Goal: Task Accomplishment & Management: Manage account settings

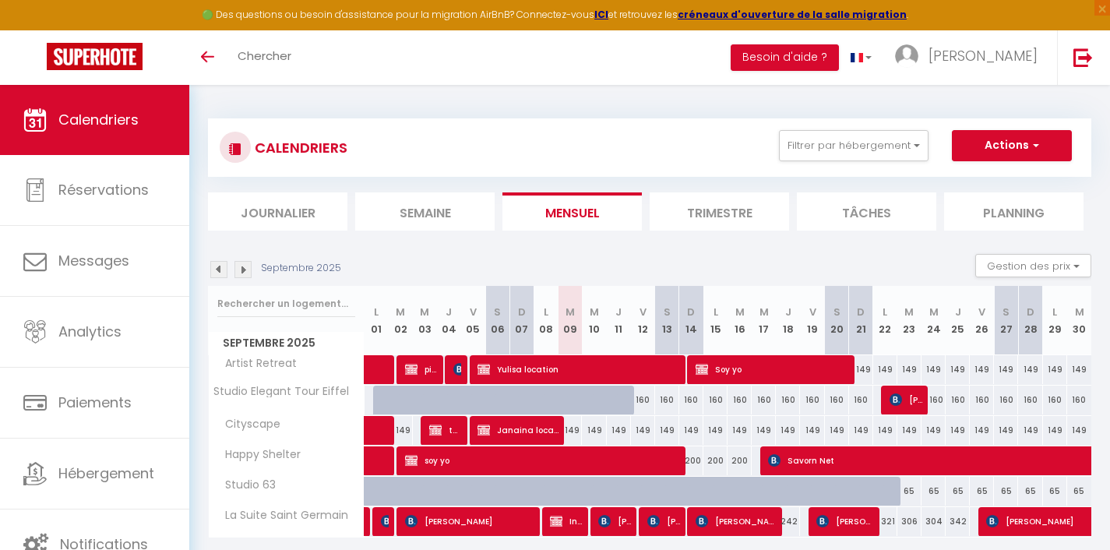
select select
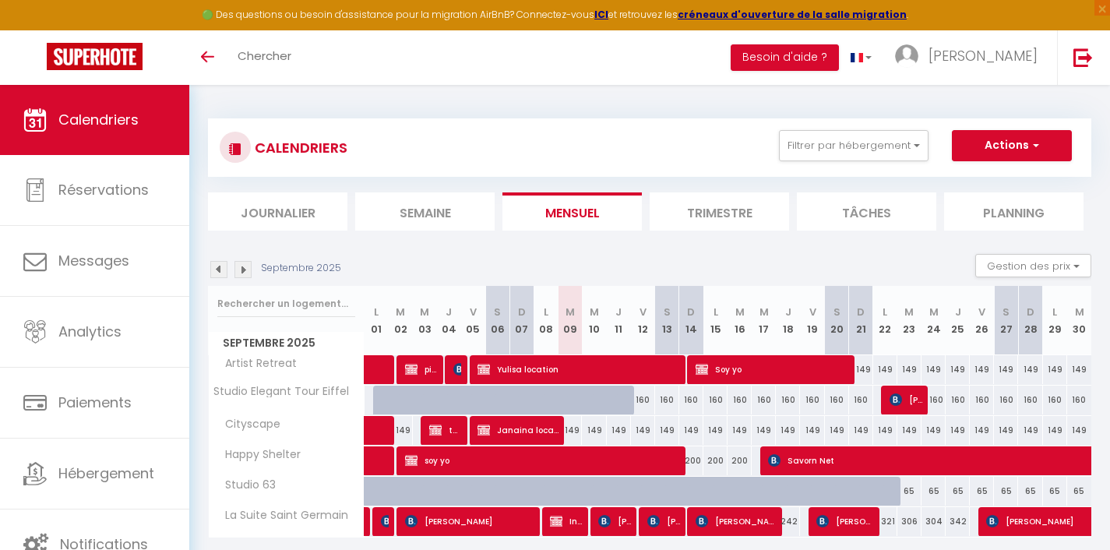
select select
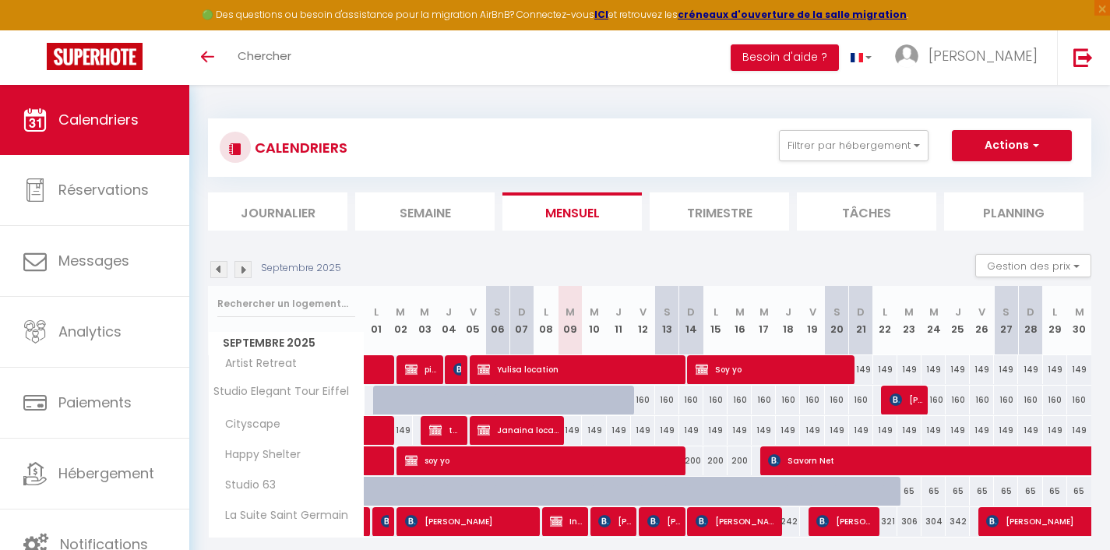
select select
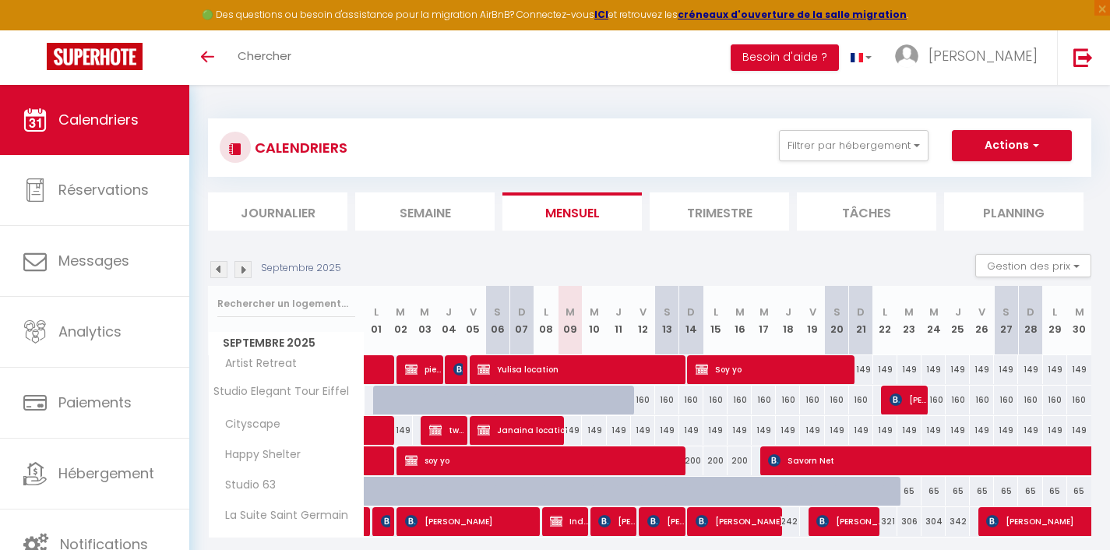
select select
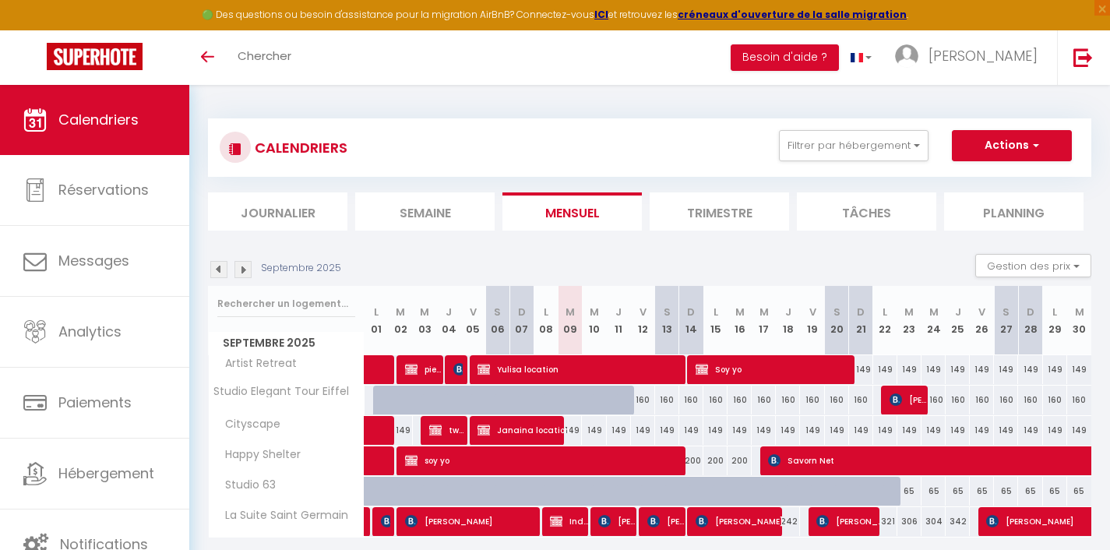
select select
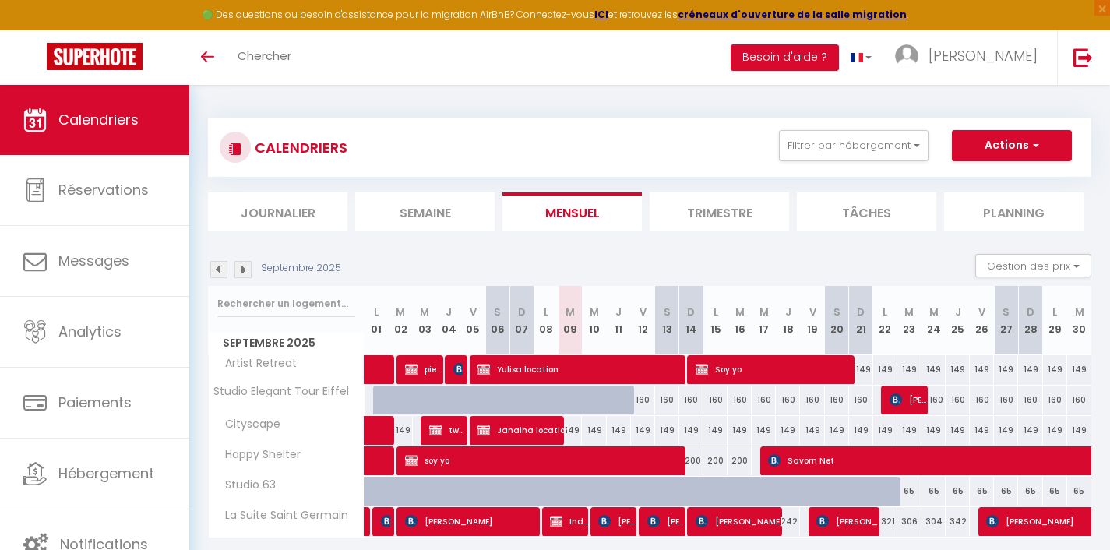
select select
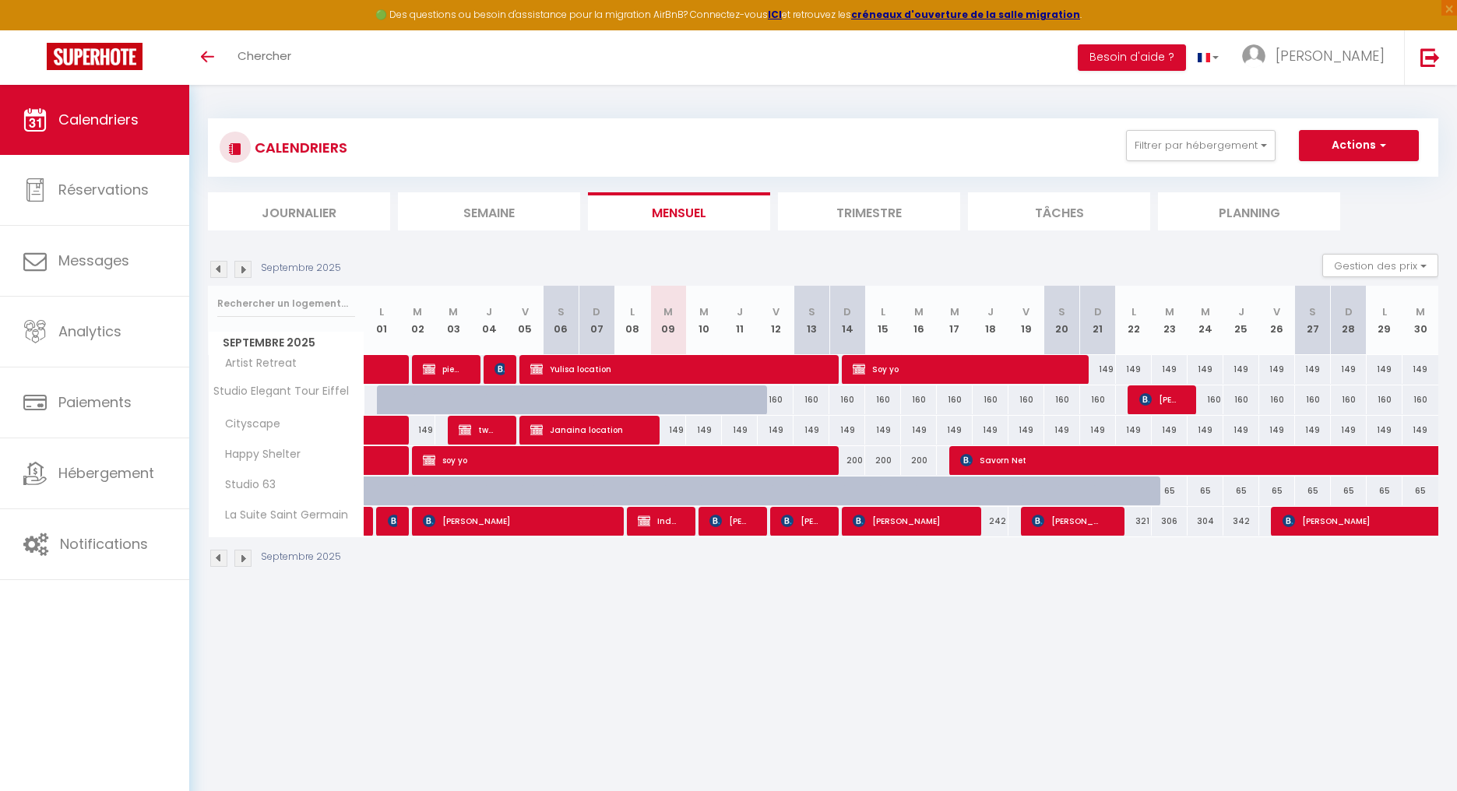
select select
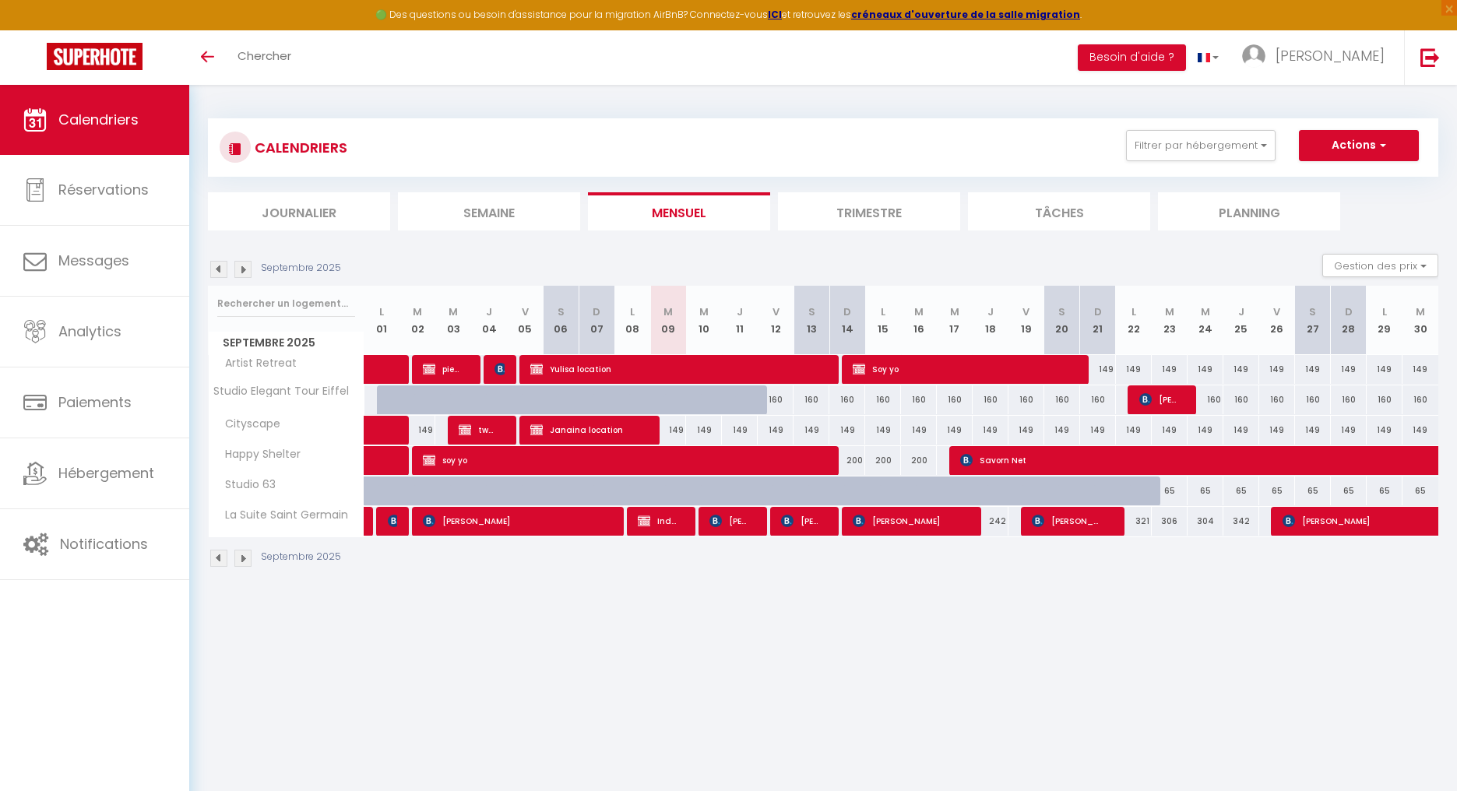
select select
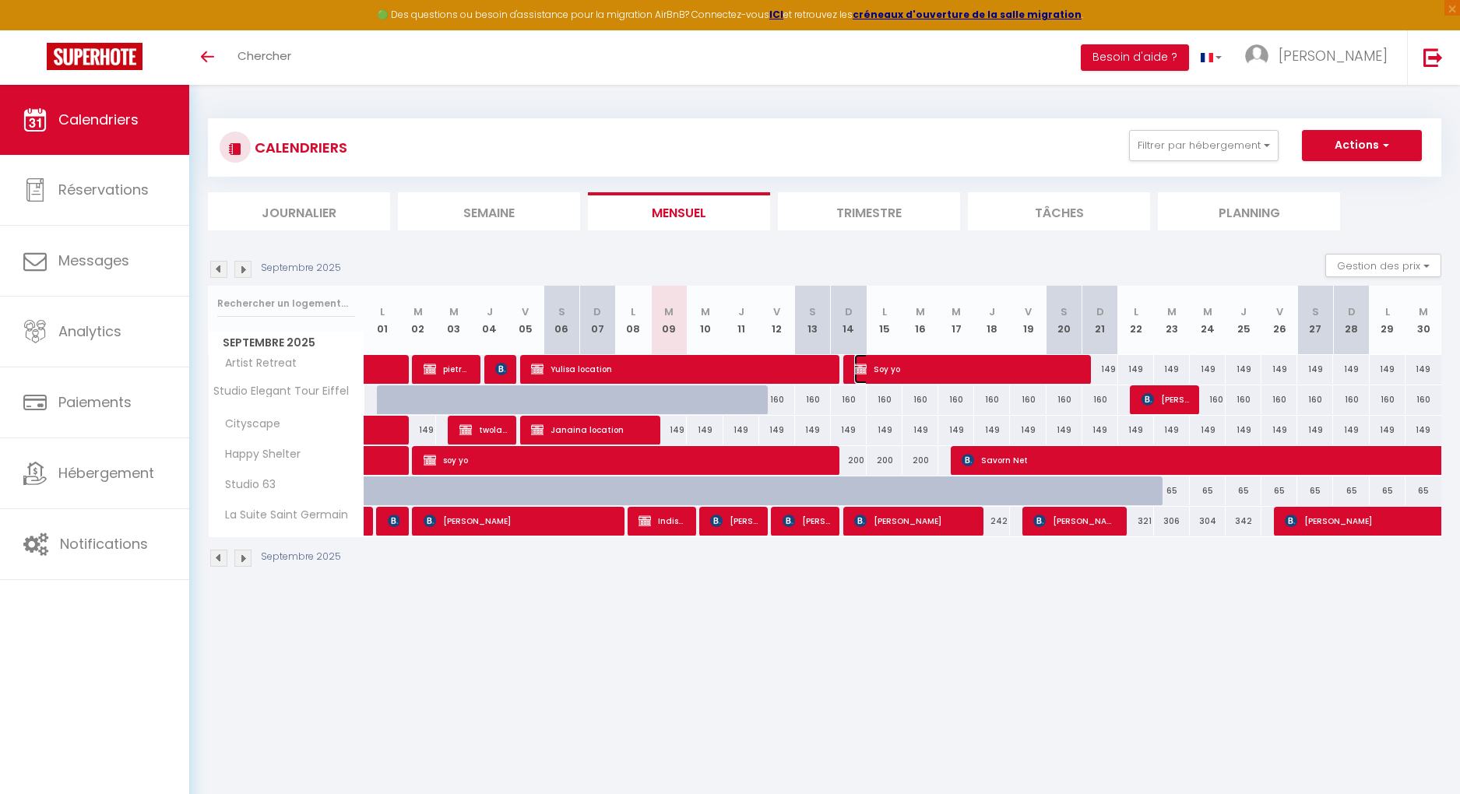
click at [928, 380] on span "Soy yo" at bounding box center [967, 369] width 227 height 30
select select "OK"
select select "KO"
select select "0"
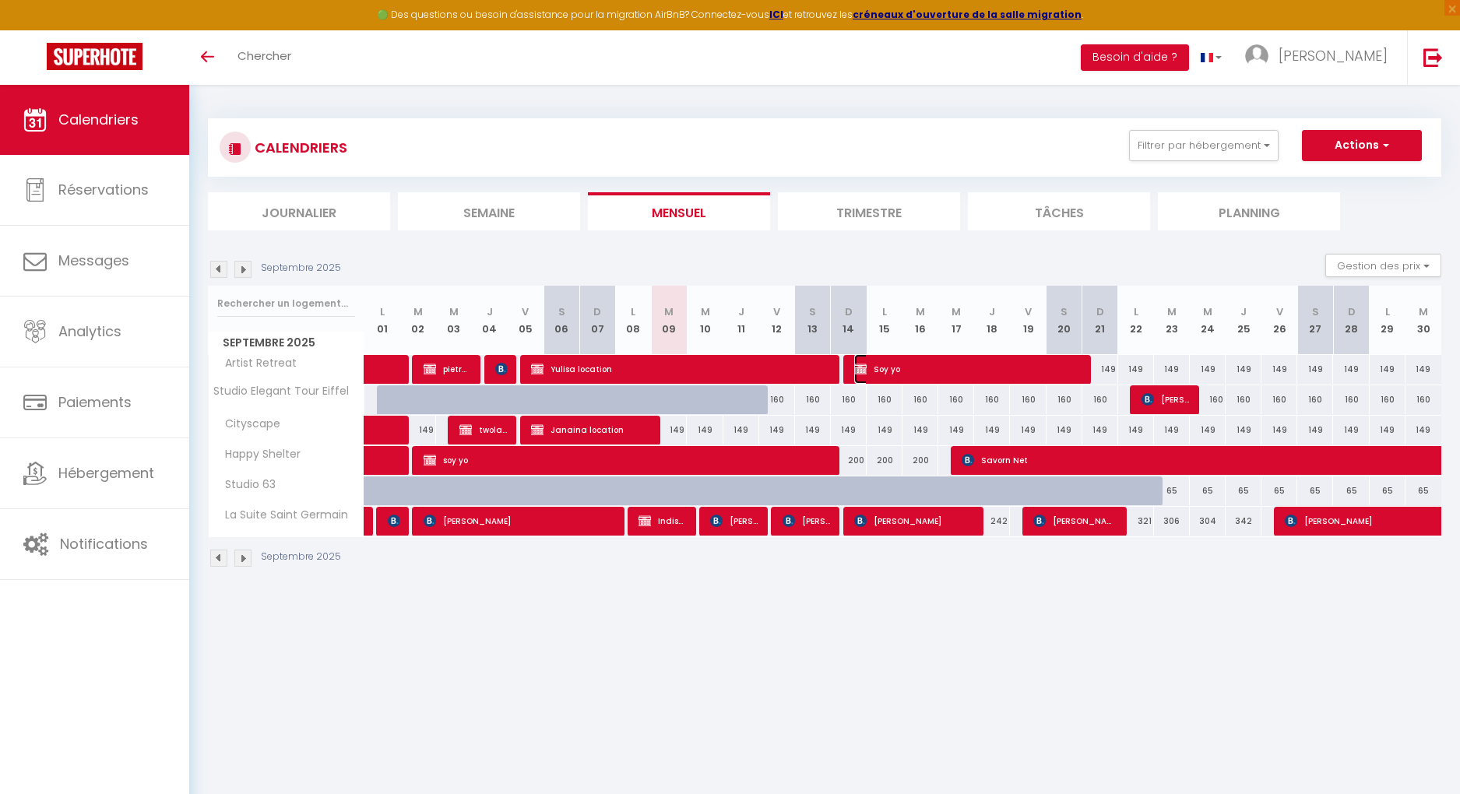
select select "1"
select select
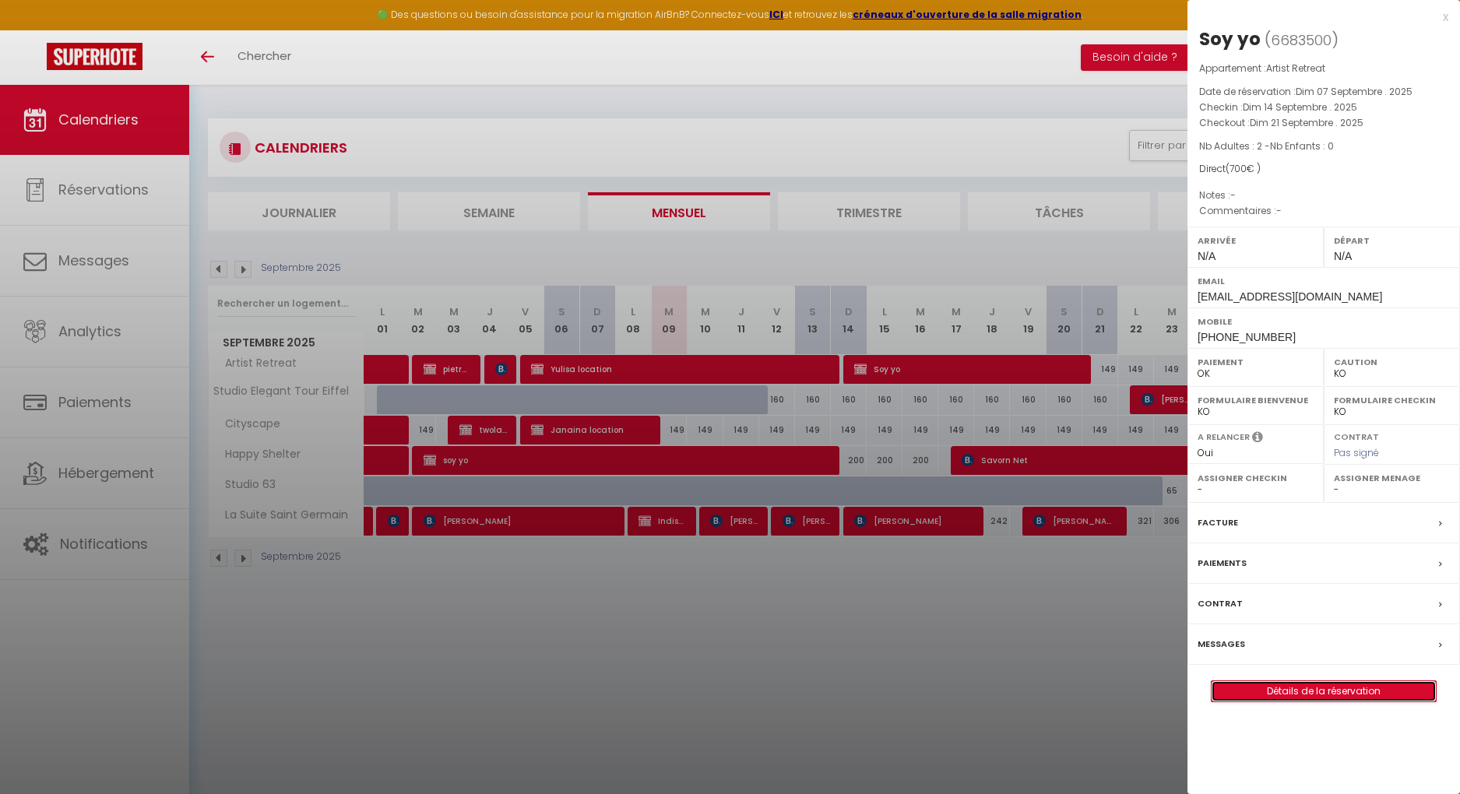
click at [1121, 549] on link "Détails de la réservation" at bounding box center [1324, 692] width 224 height 20
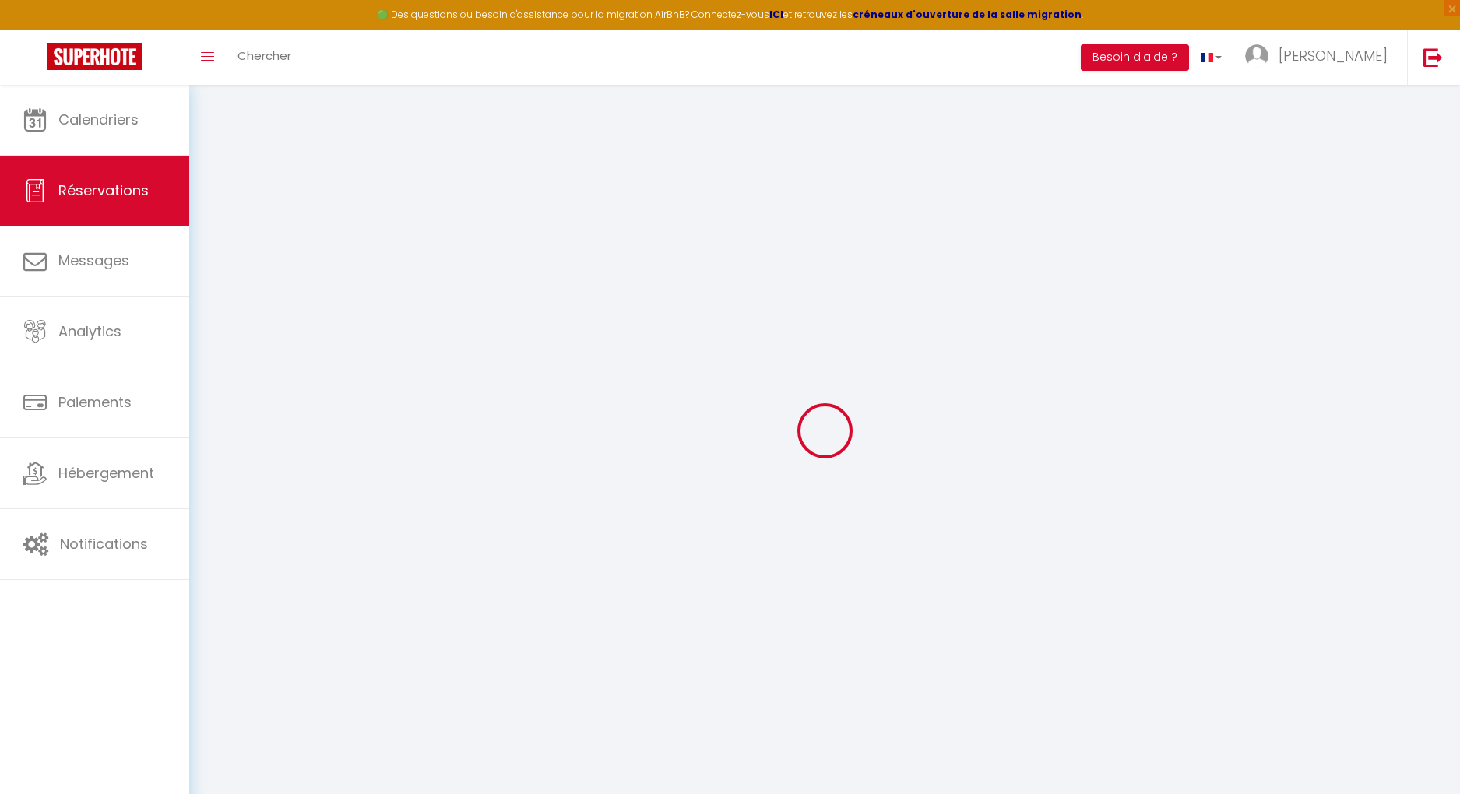
select select
checkbox input "false"
select select
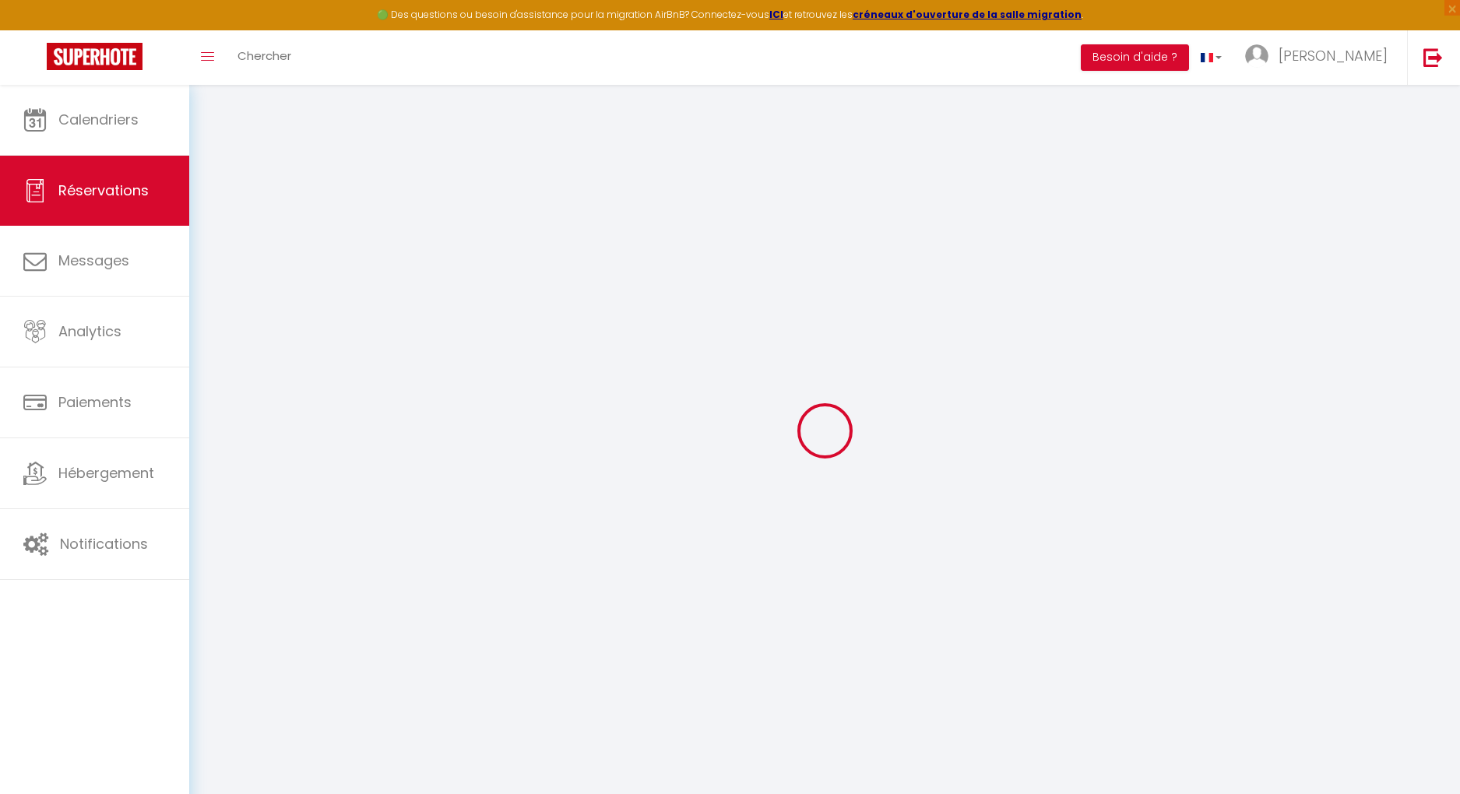
checkbox input "false"
select select
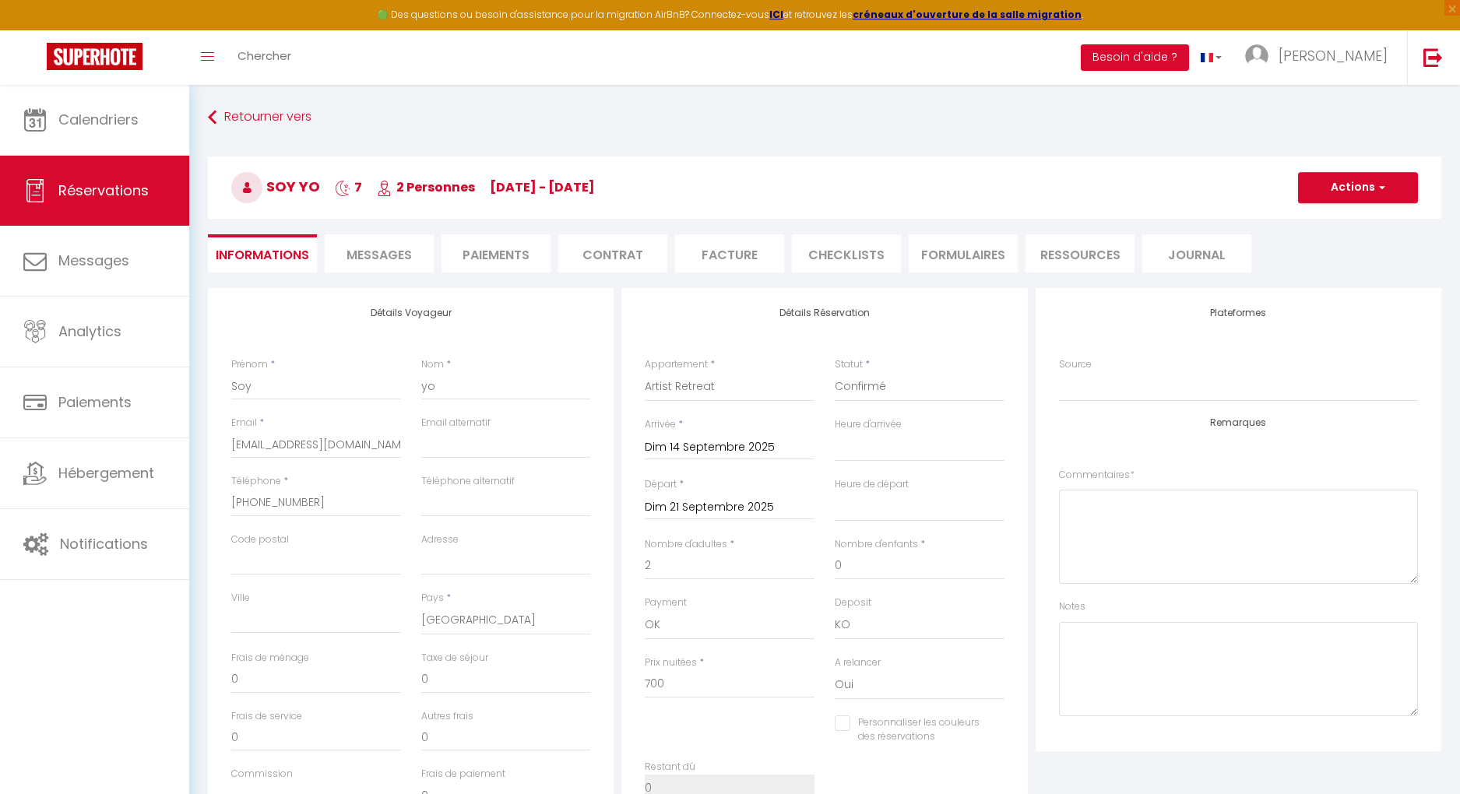
checkbox input "false"
select select
click at [741, 496] on div "[DATE] < [DATE] > Dim Lun Mar Mer Jeu Ven Sam 1 2 3 4 5 6 7 8 9 10 11 12 13 14 …" at bounding box center [730, 506] width 170 height 28
click at [738, 500] on input "Dim 21 Septembre 2025" at bounding box center [730, 508] width 170 height 20
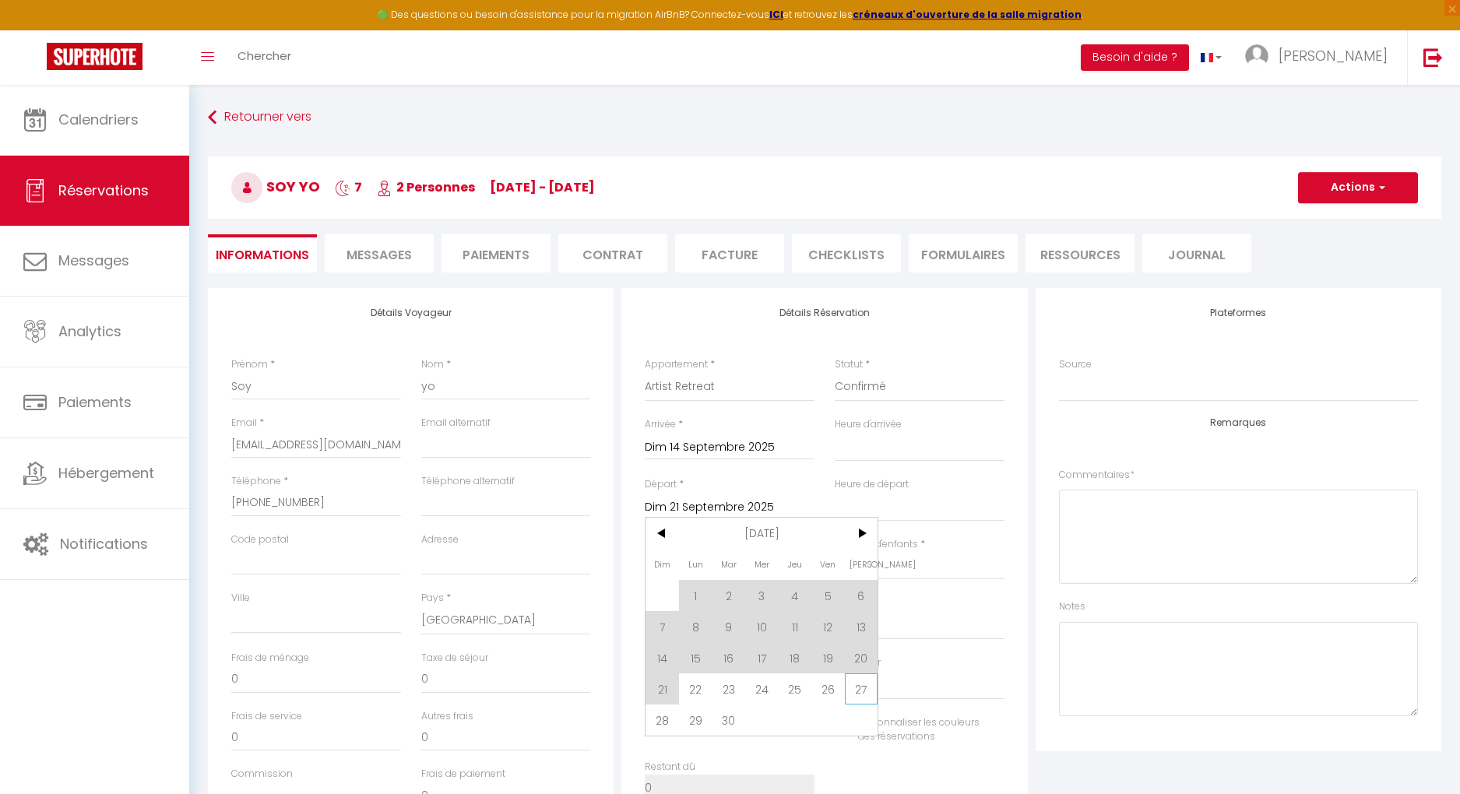
click at [870, 549] on span "27" at bounding box center [861, 689] width 33 height 31
select select
type input "[DATE]"
select select
checkbox input "false"
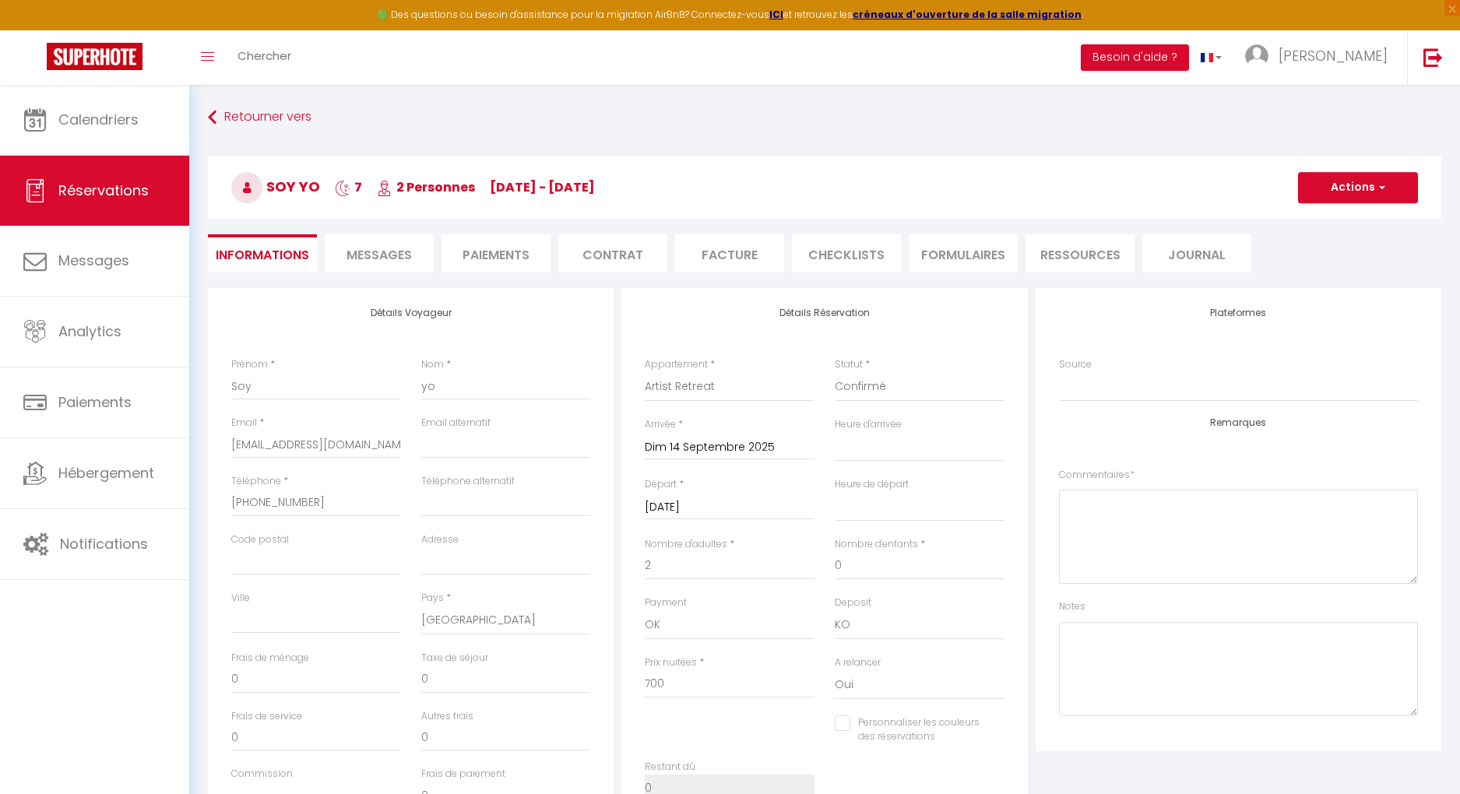
select select
type input "1937"
checkbox input "false"
click at [718, 549] on input "1937" at bounding box center [730, 685] width 170 height 28
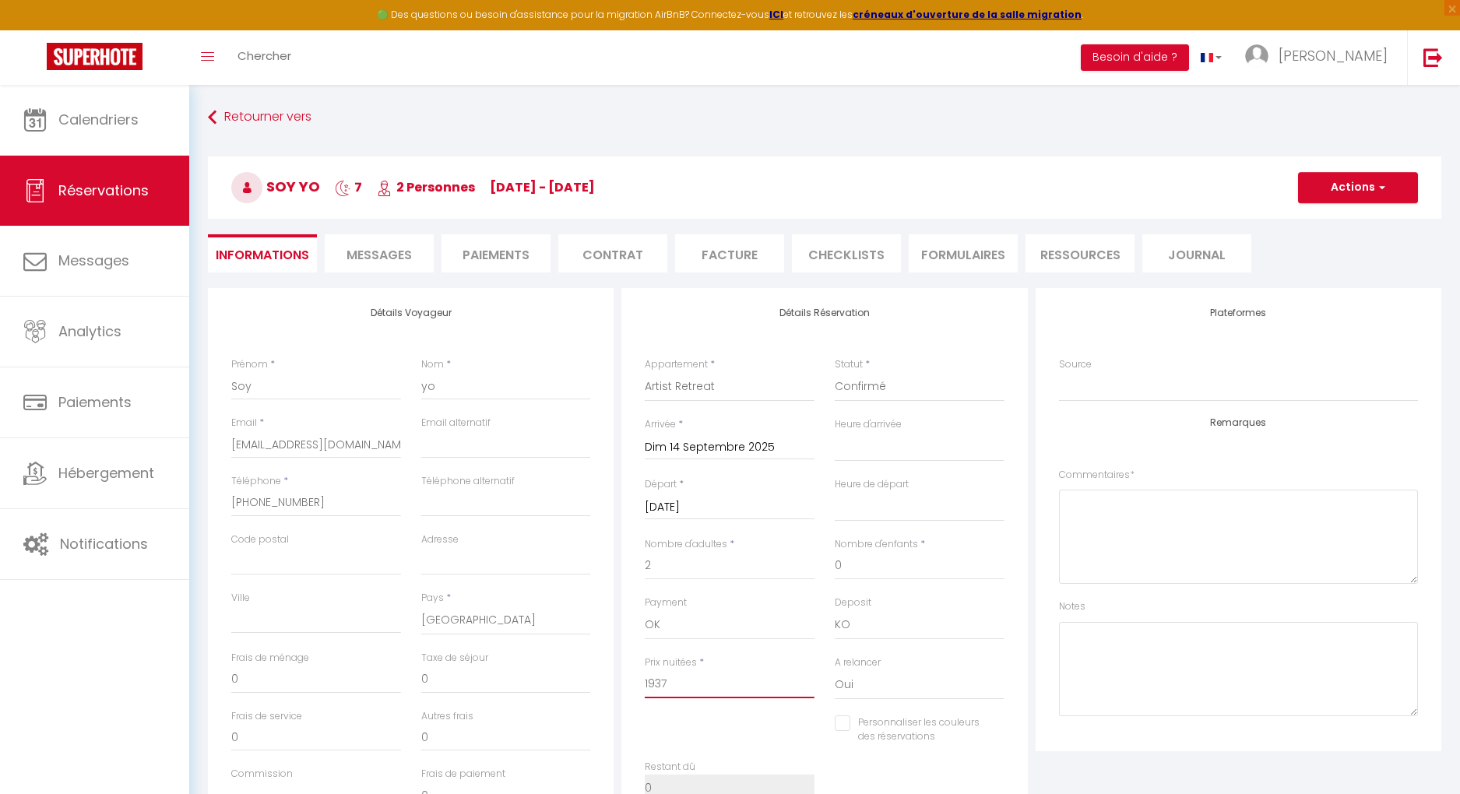
type input "193"
select select
checkbox input "false"
type input "19"
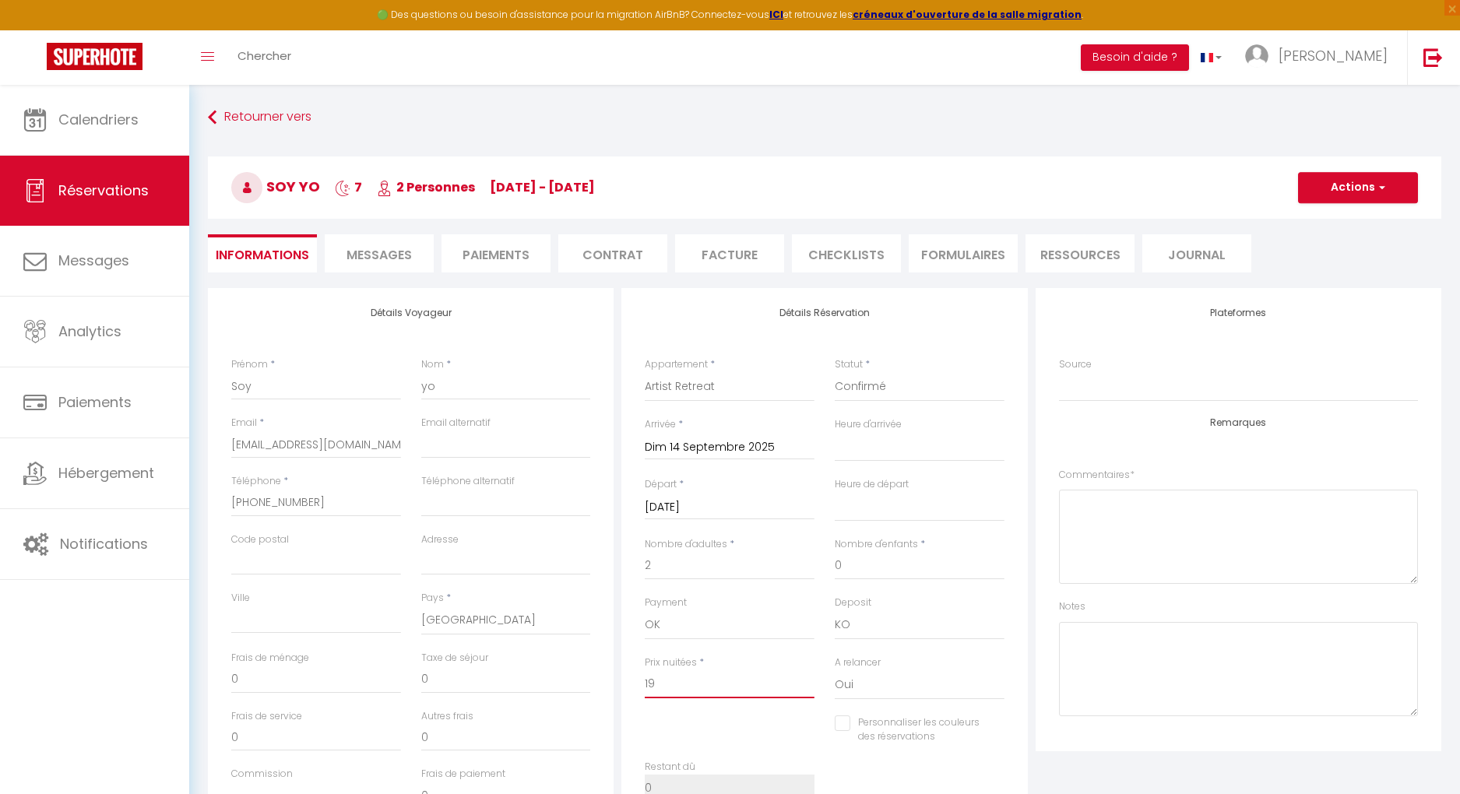
select select
checkbox input "false"
type input "1"
select select
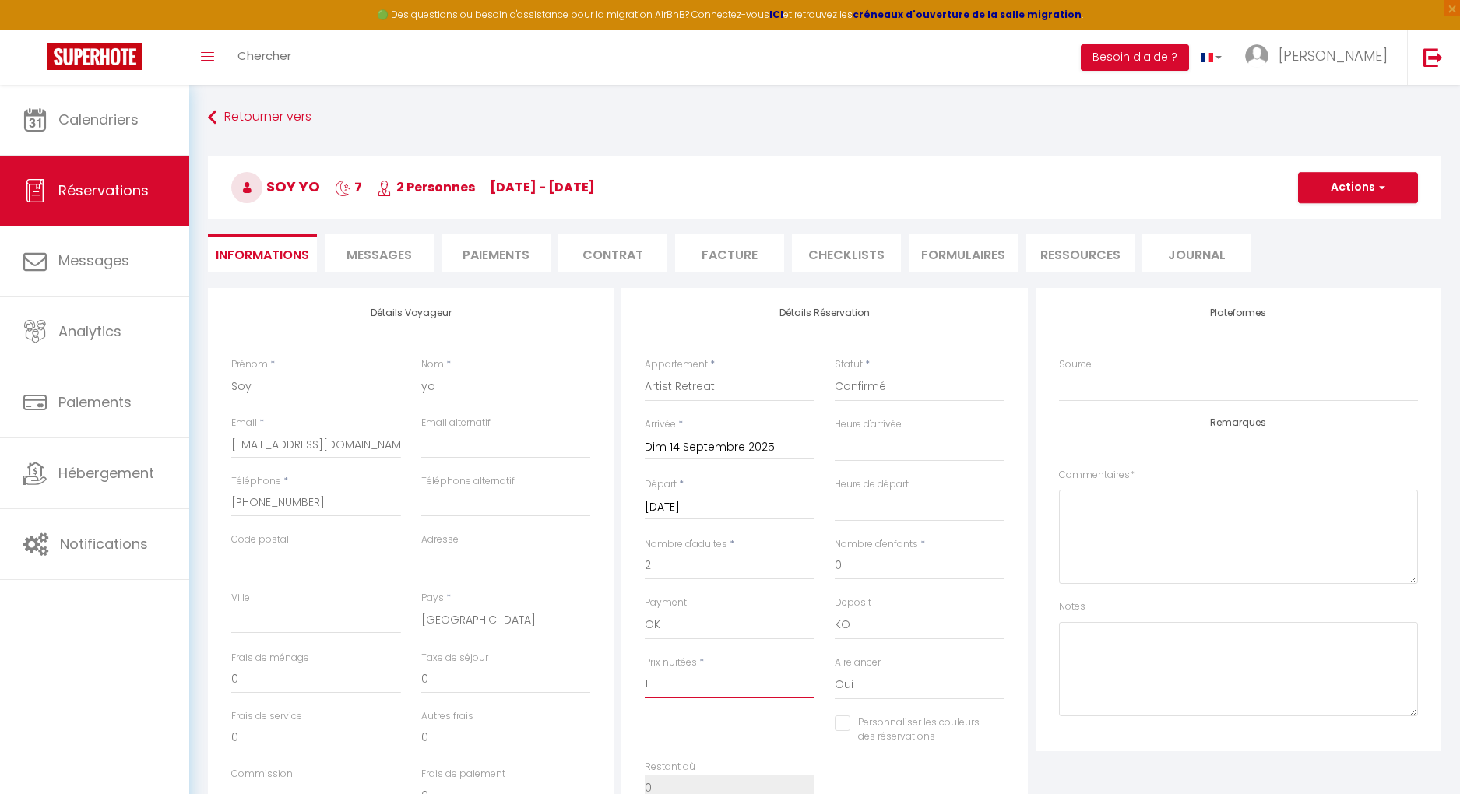
select select
checkbox input "false"
select select
checkbox input "false"
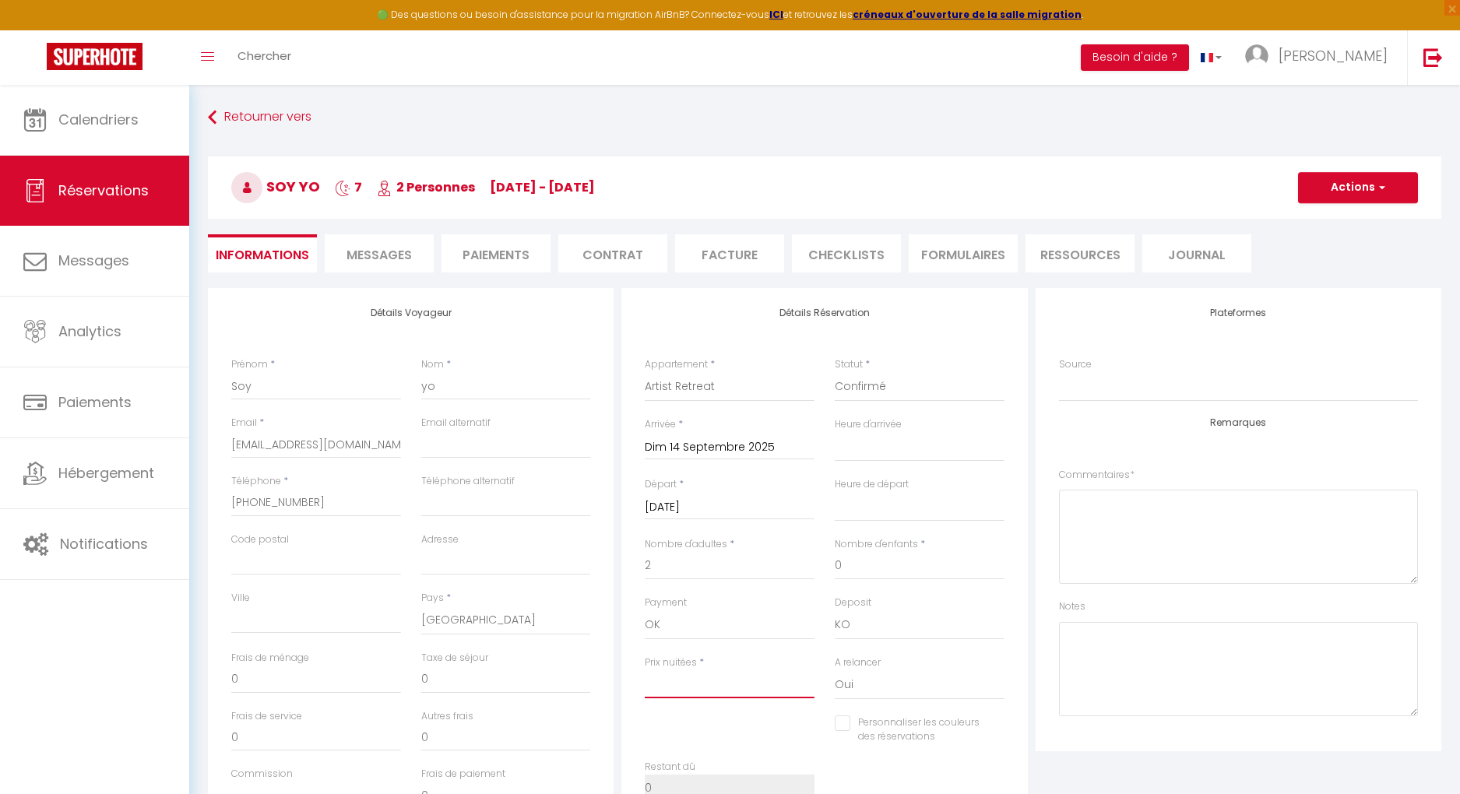
type input "1"
select select
checkbox input "false"
type input "13"
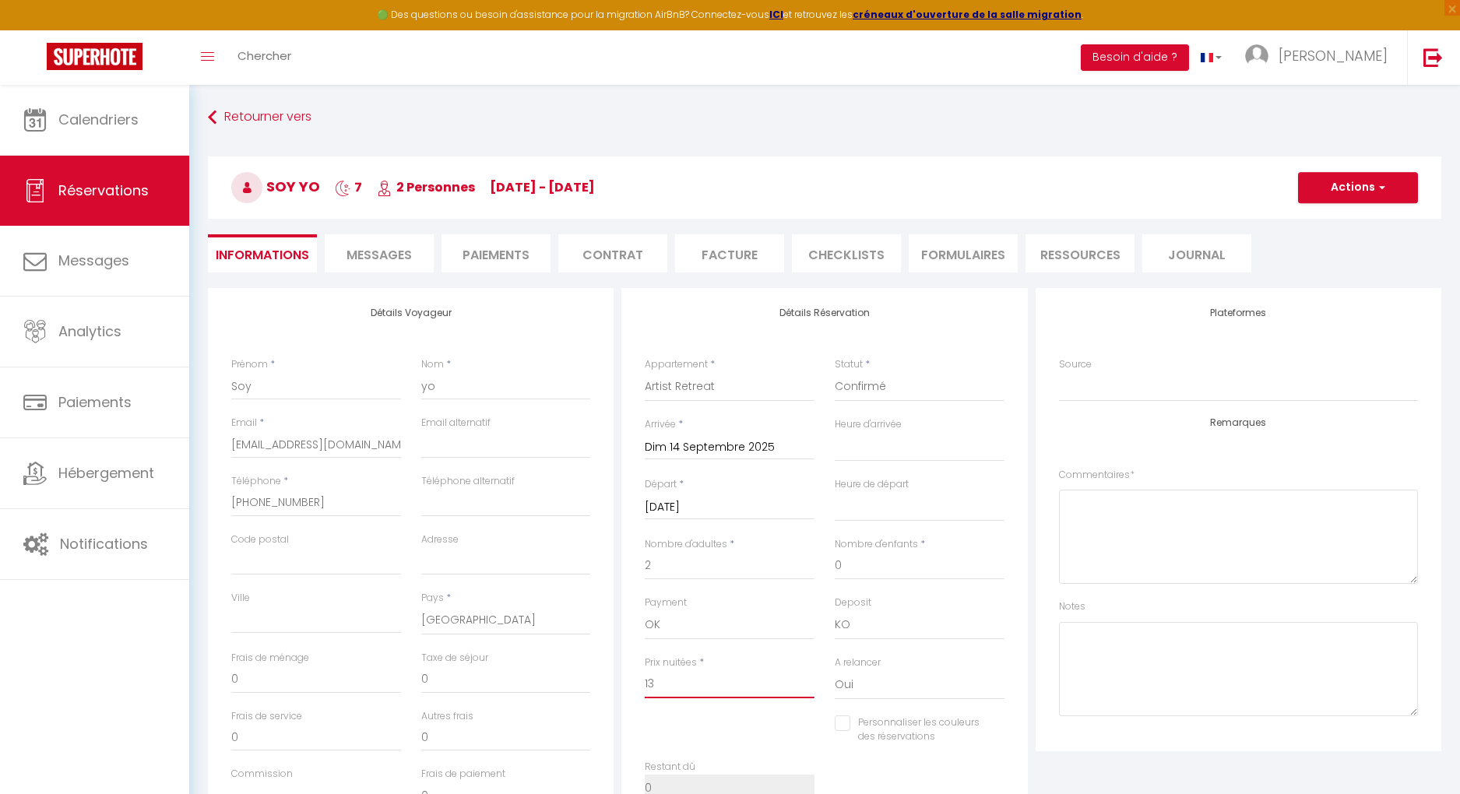
select select
checkbox input "false"
type input "130"
select select
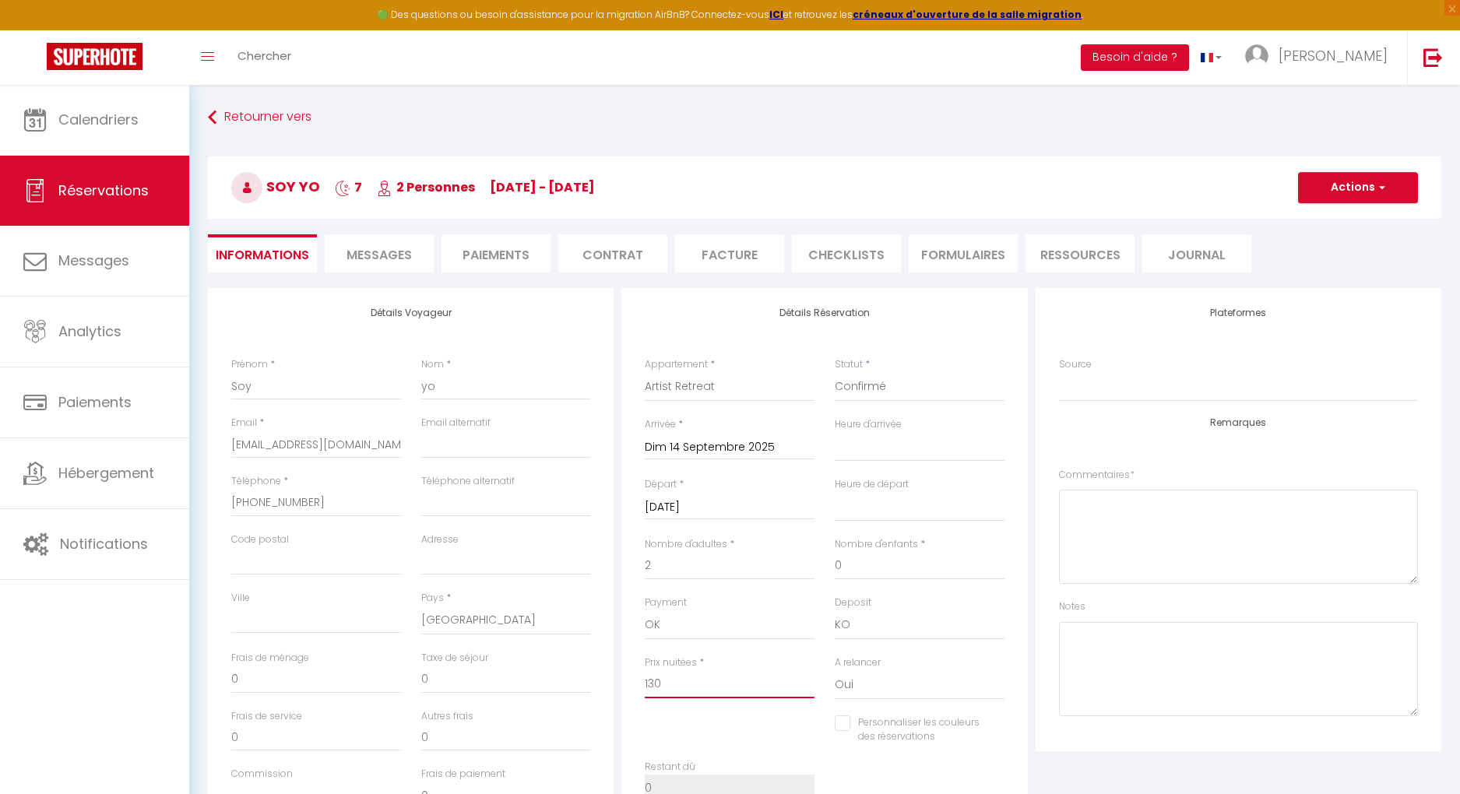
select select
checkbox input "false"
type input "1300"
select select
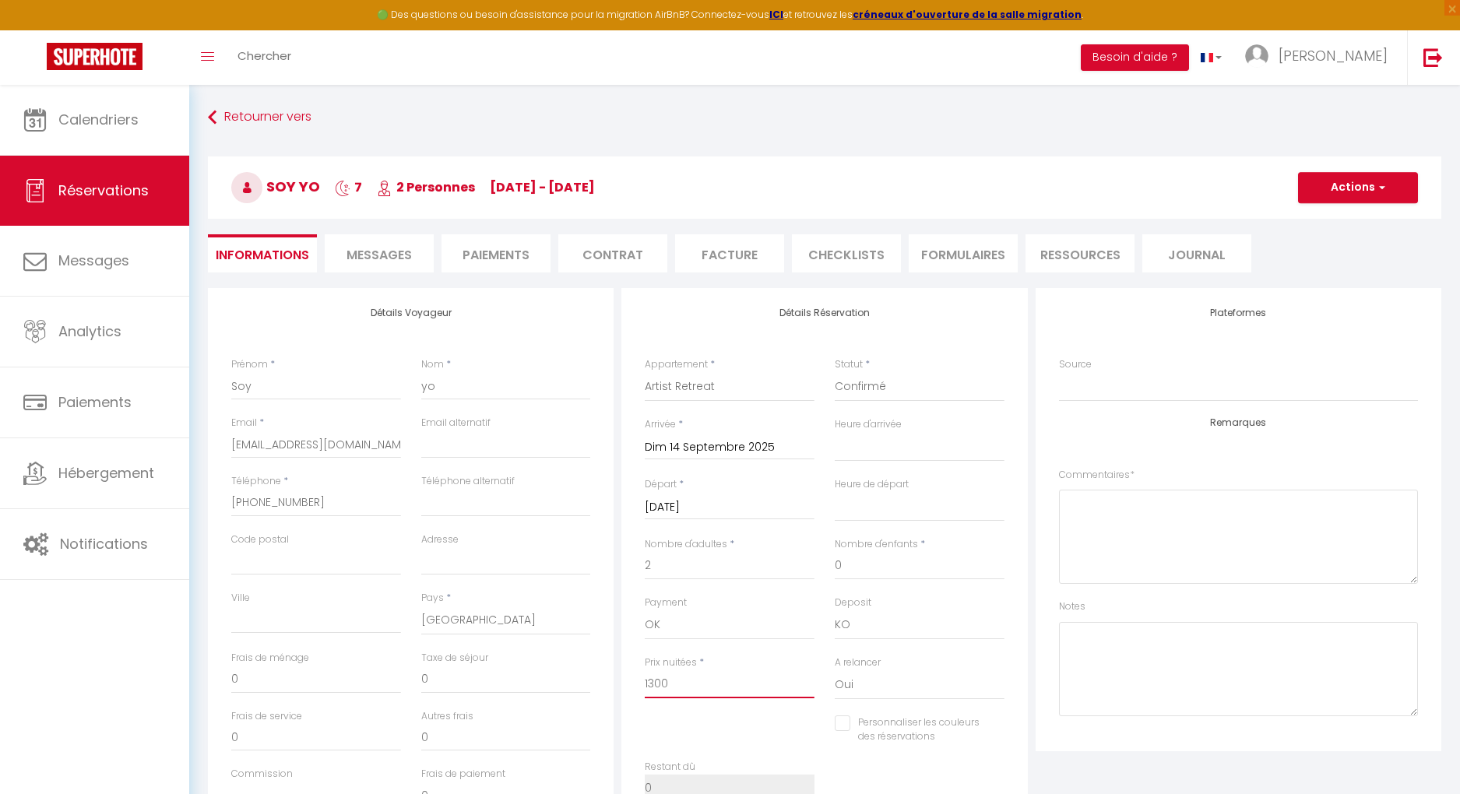
checkbox input "false"
type input "1300"
drag, startPoint x: 1337, startPoint y: 188, endPoint x: 1338, endPoint y: 215, distance: 26.5
click at [1121, 188] on button "Actions" at bounding box center [1358, 187] width 120 height 31
click at [1121, 225] on link "Enregistrer" at bounding box center [1342, 222] width 123 height 20
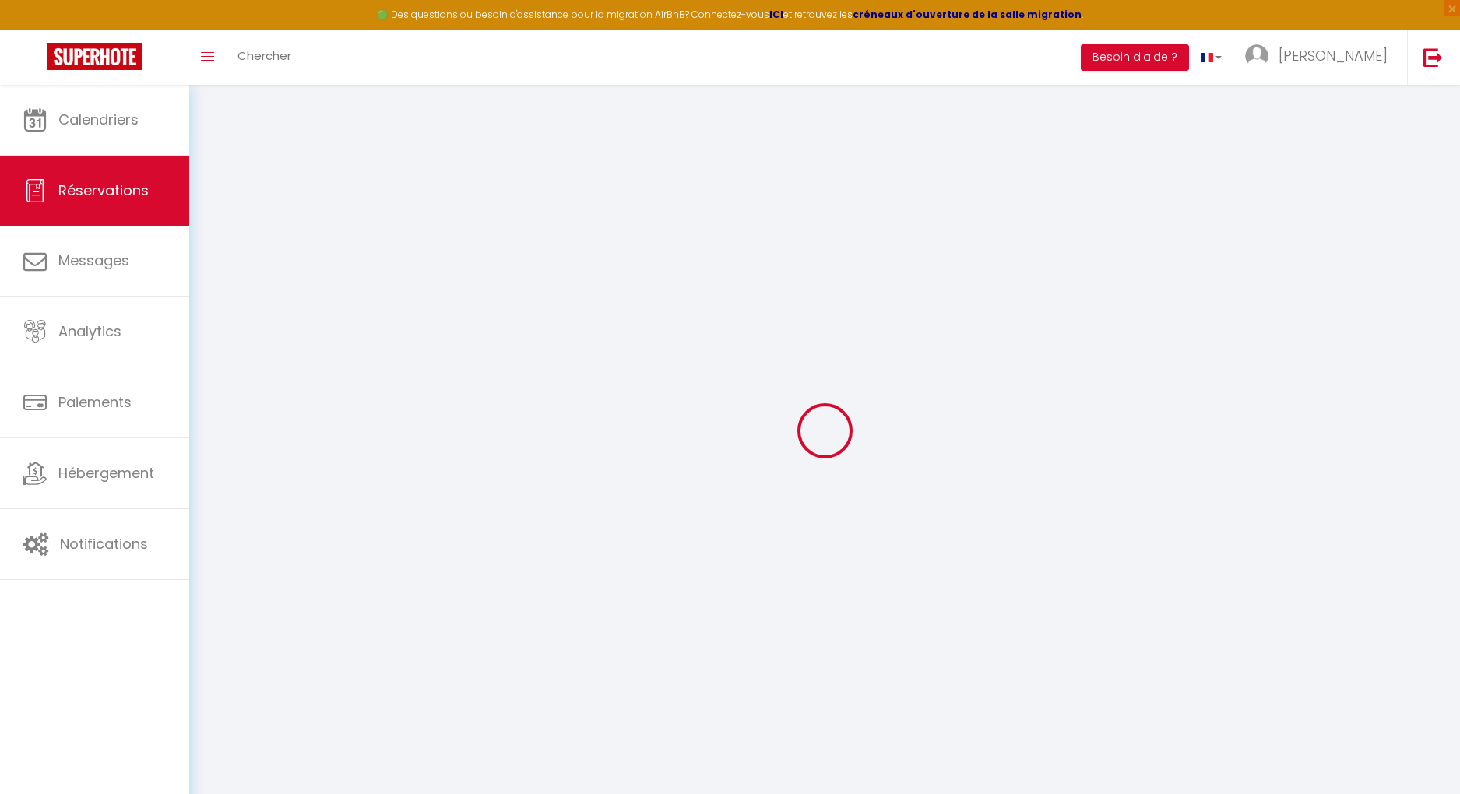
select select "not_cancelled"
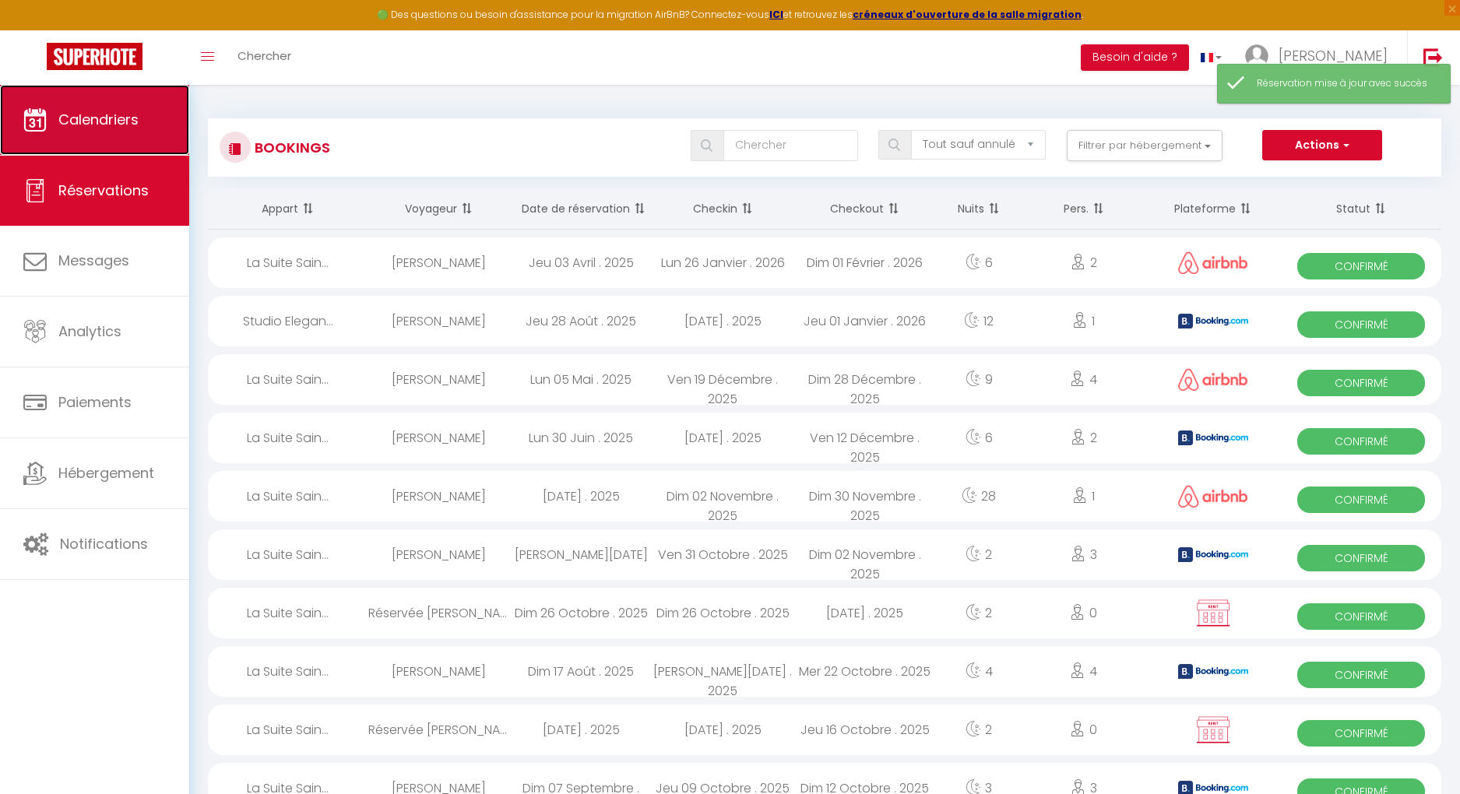
click at [139, 108] on link "Calendriers" at bounding box center [94, 120] width 189 height 70
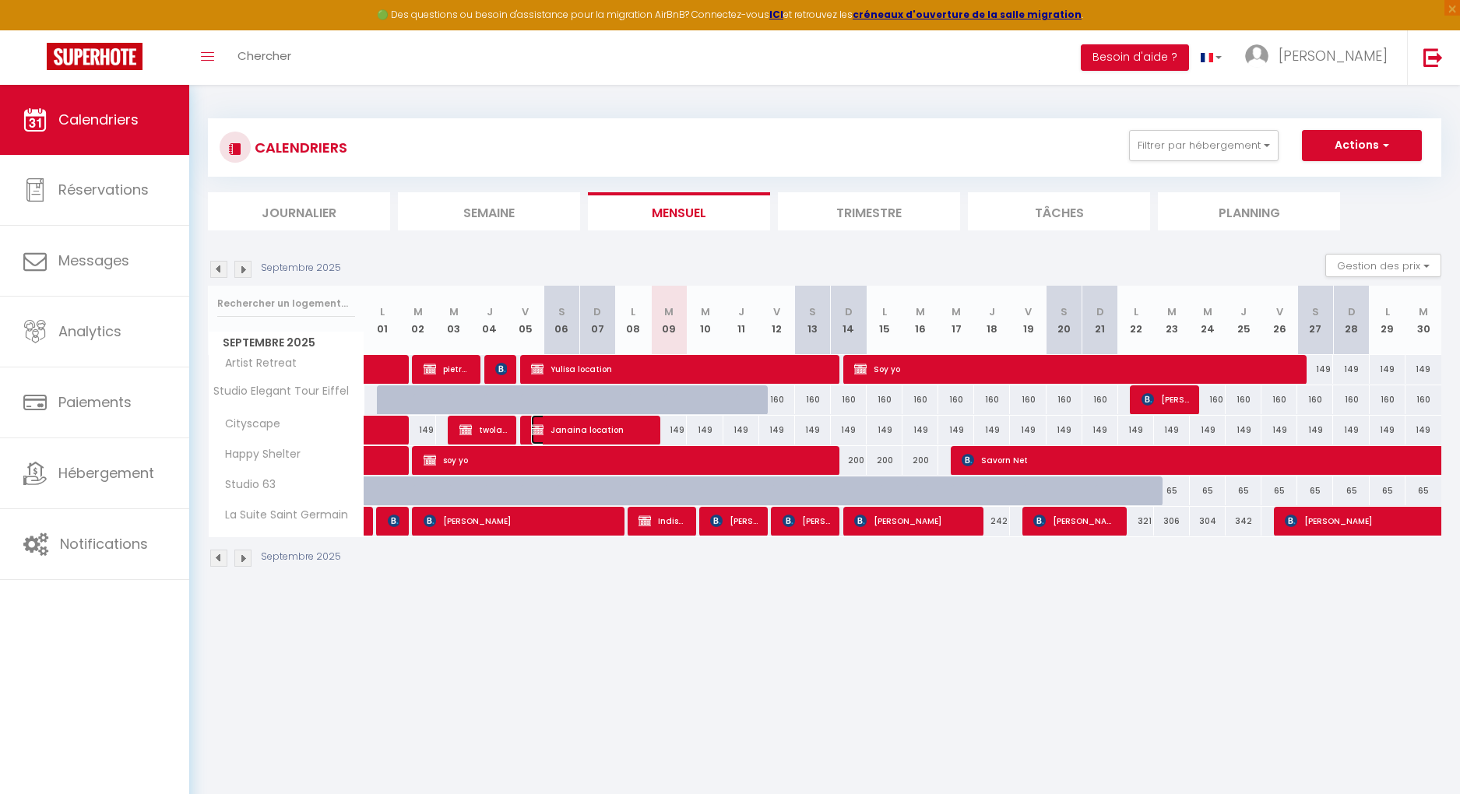
click at [608, 428] on span "Janaina location" at bounding box center [590, 430] width 119 height 30
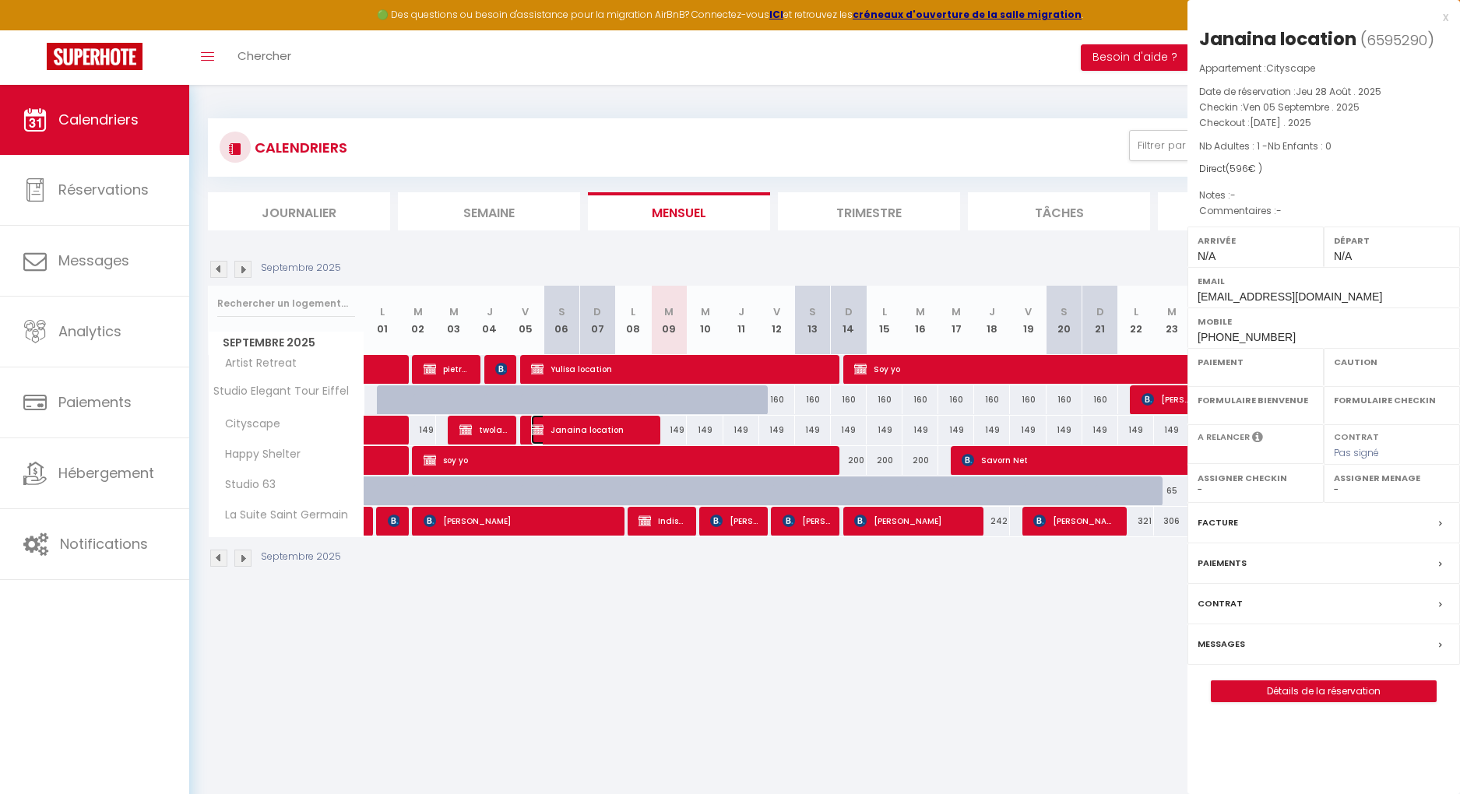
select select "OK"
select select "KO"
select select "0"
select select "1"
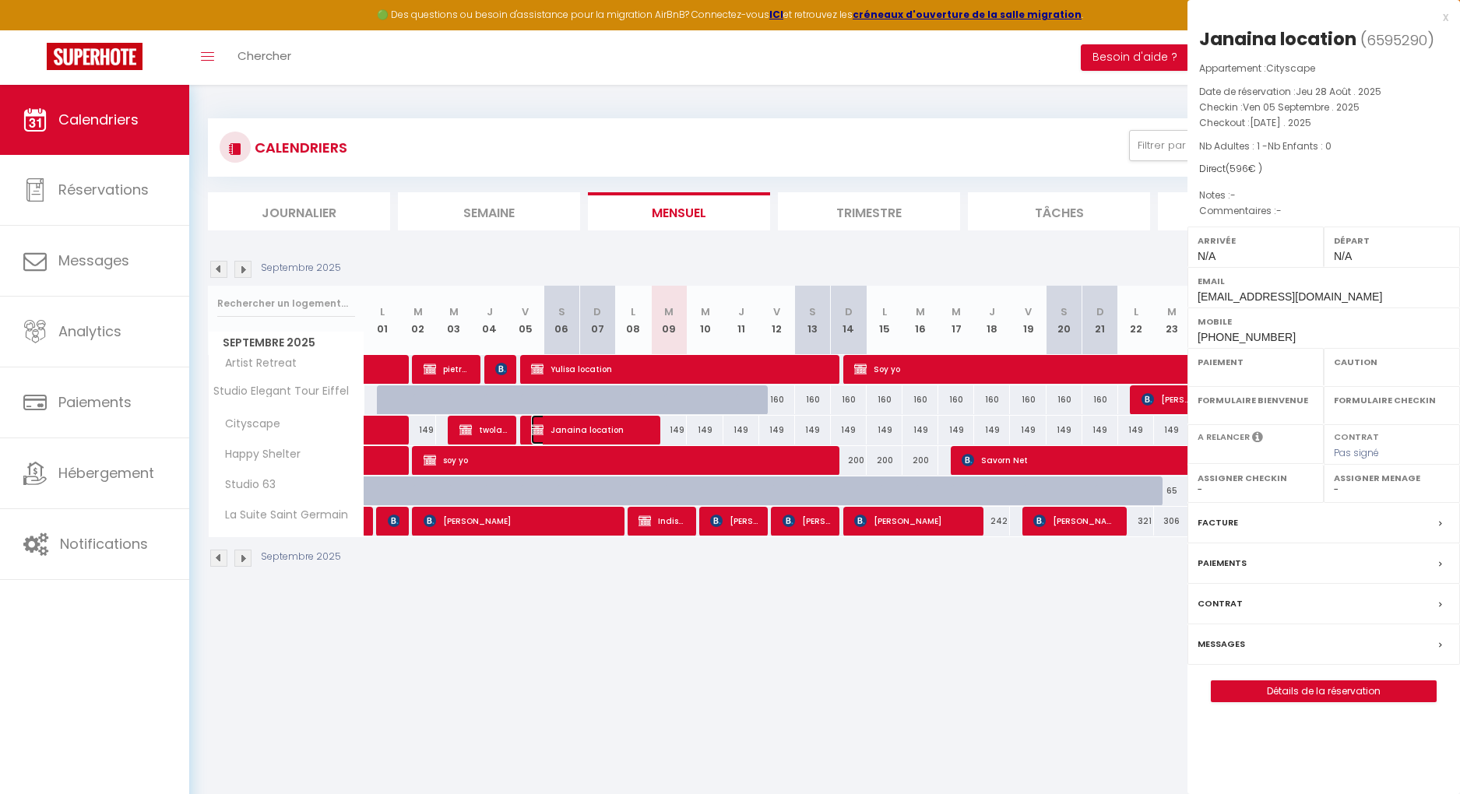
select select
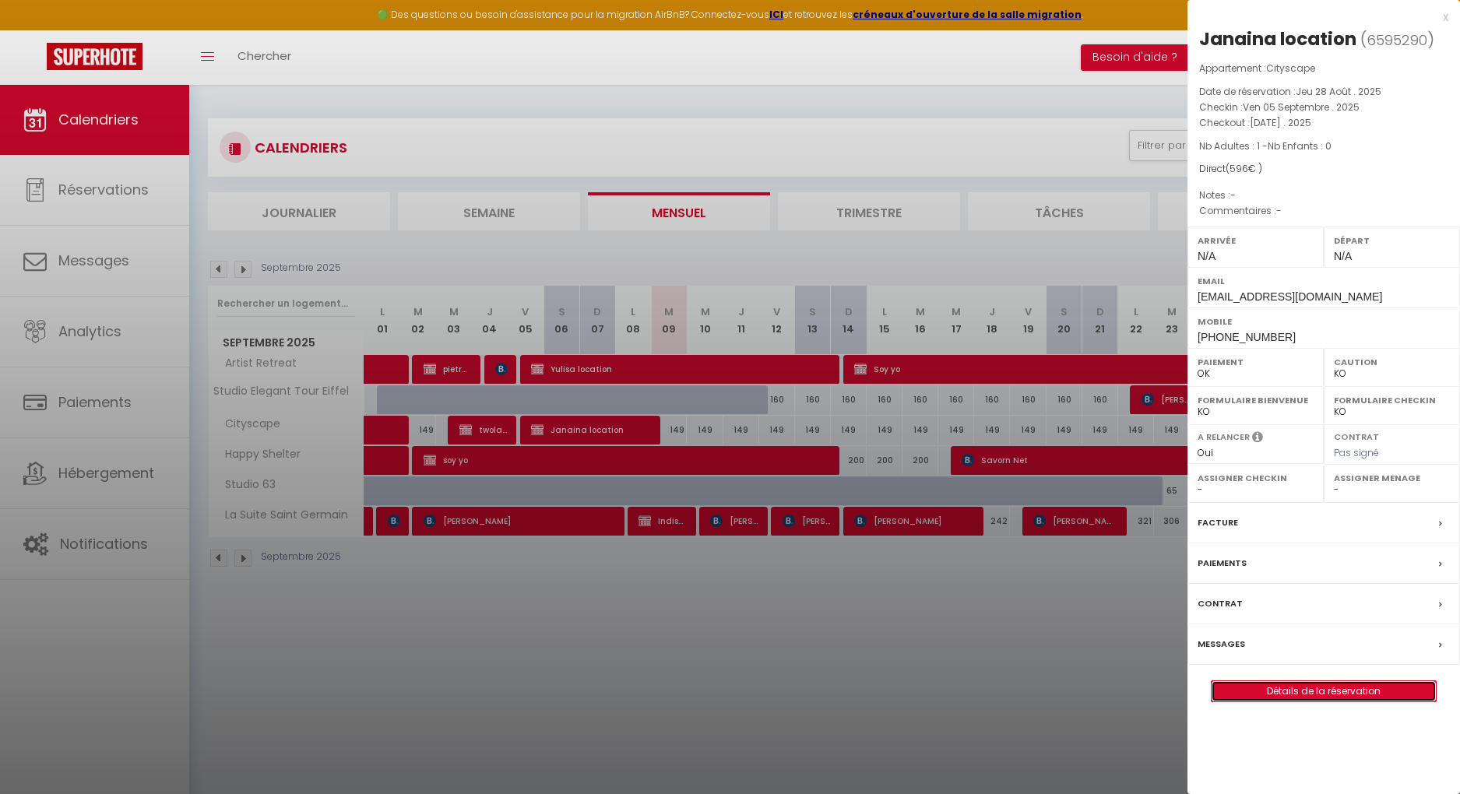
click at [1121, 549] on link "Détails de la réservation" at bounding box center [1324, 692] width 224 height 20
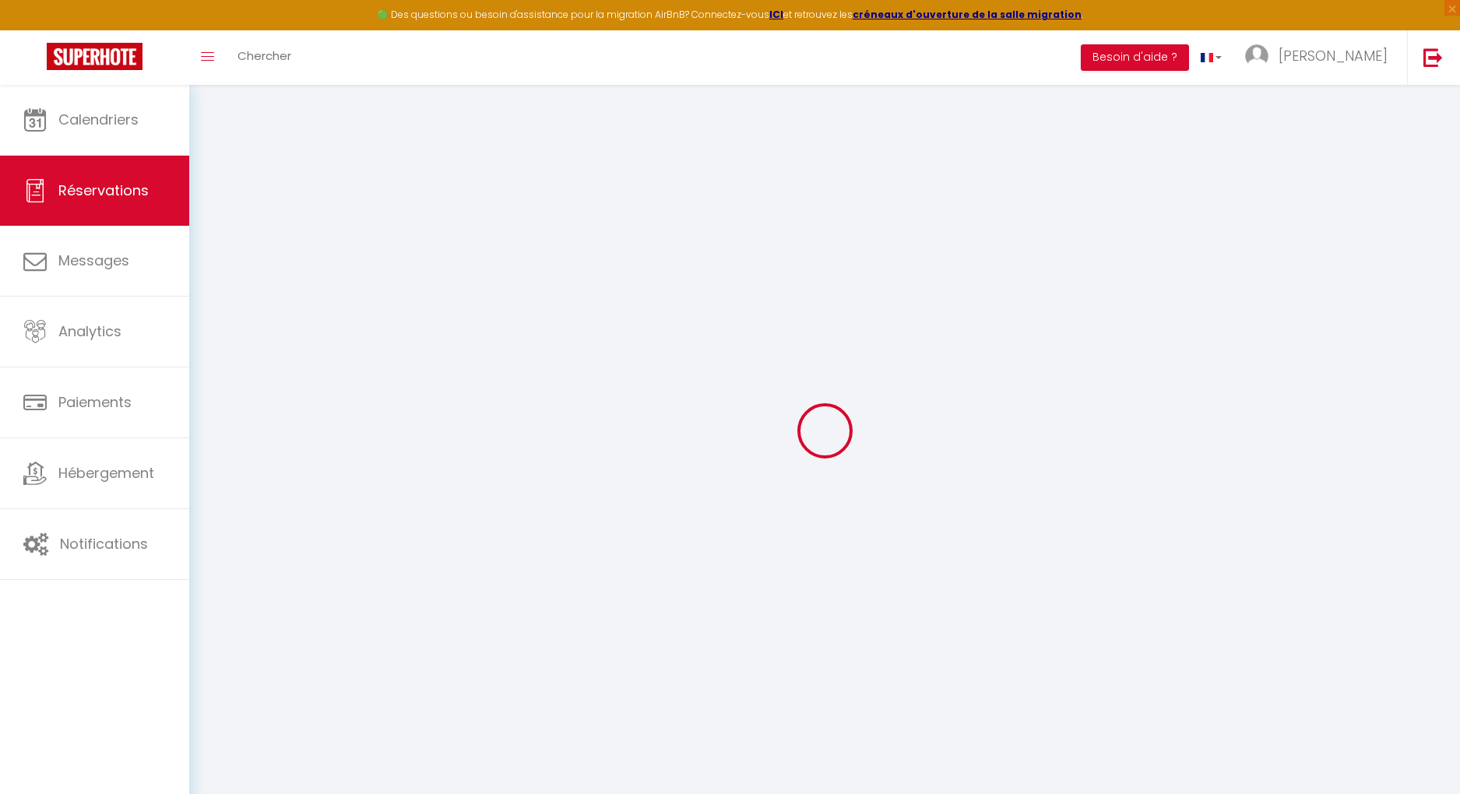
select select
checkbox input "false"
select select
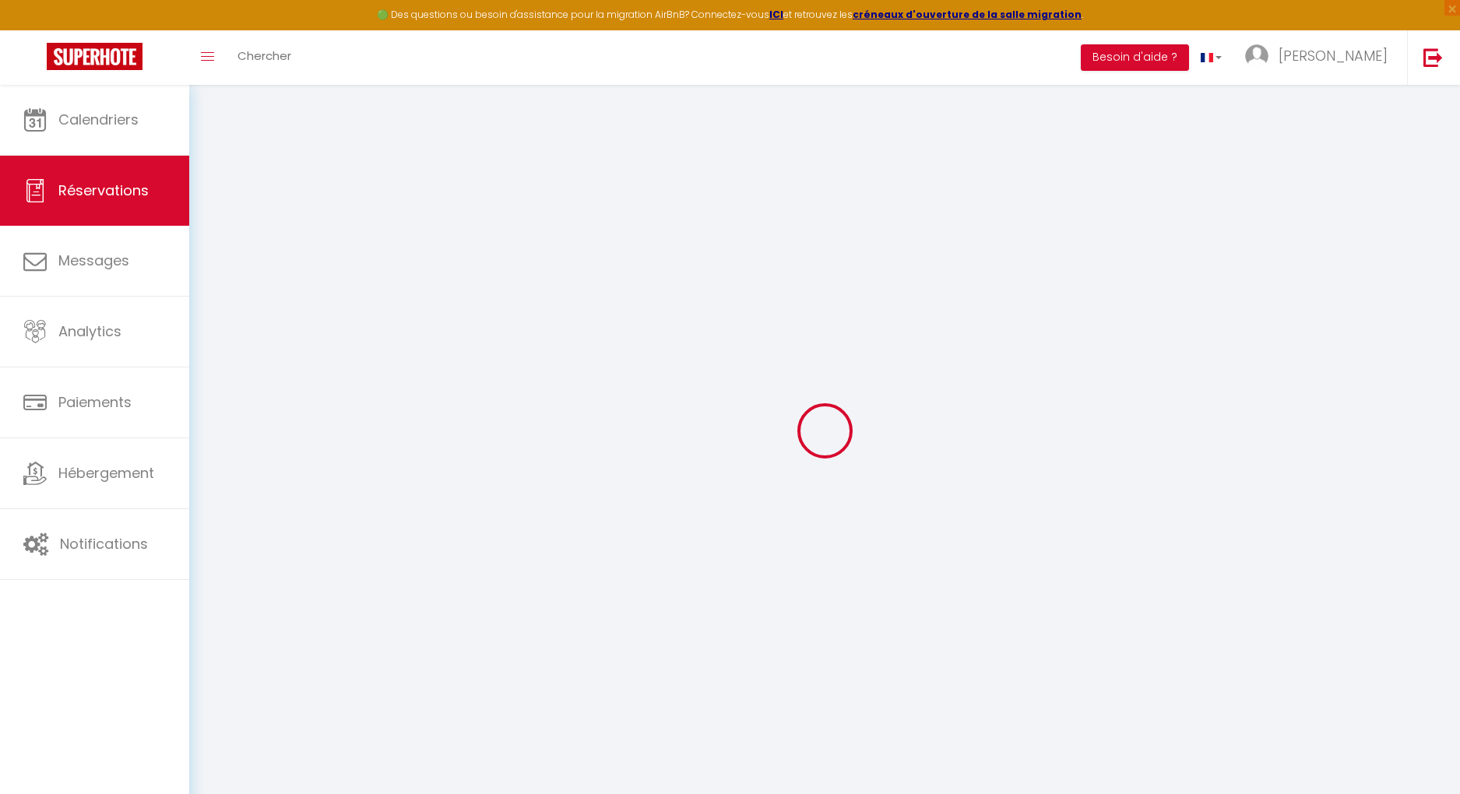
checkbox input "false"
select select
checkbox input "false"
select select
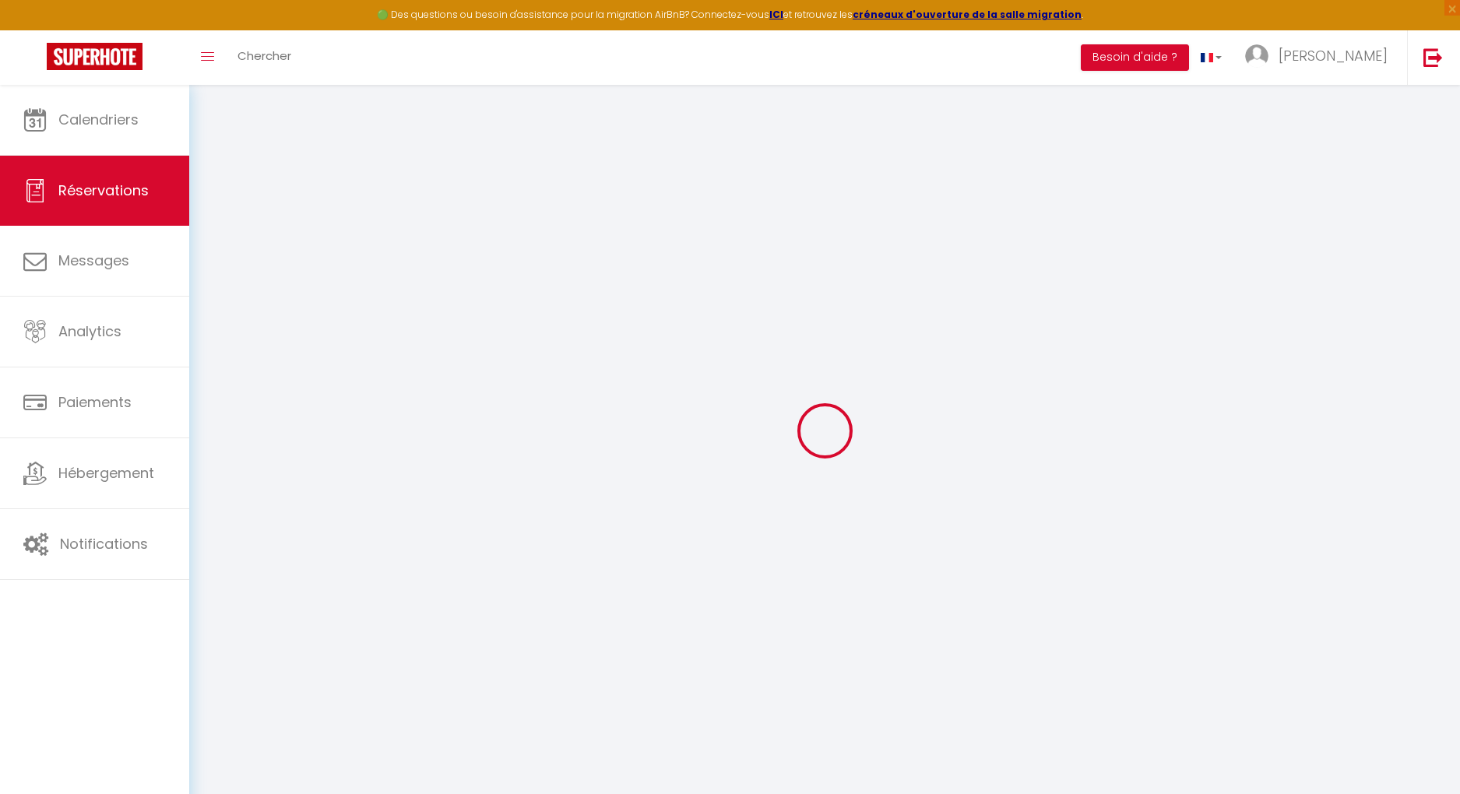
select select
checkbox input "false"
select select
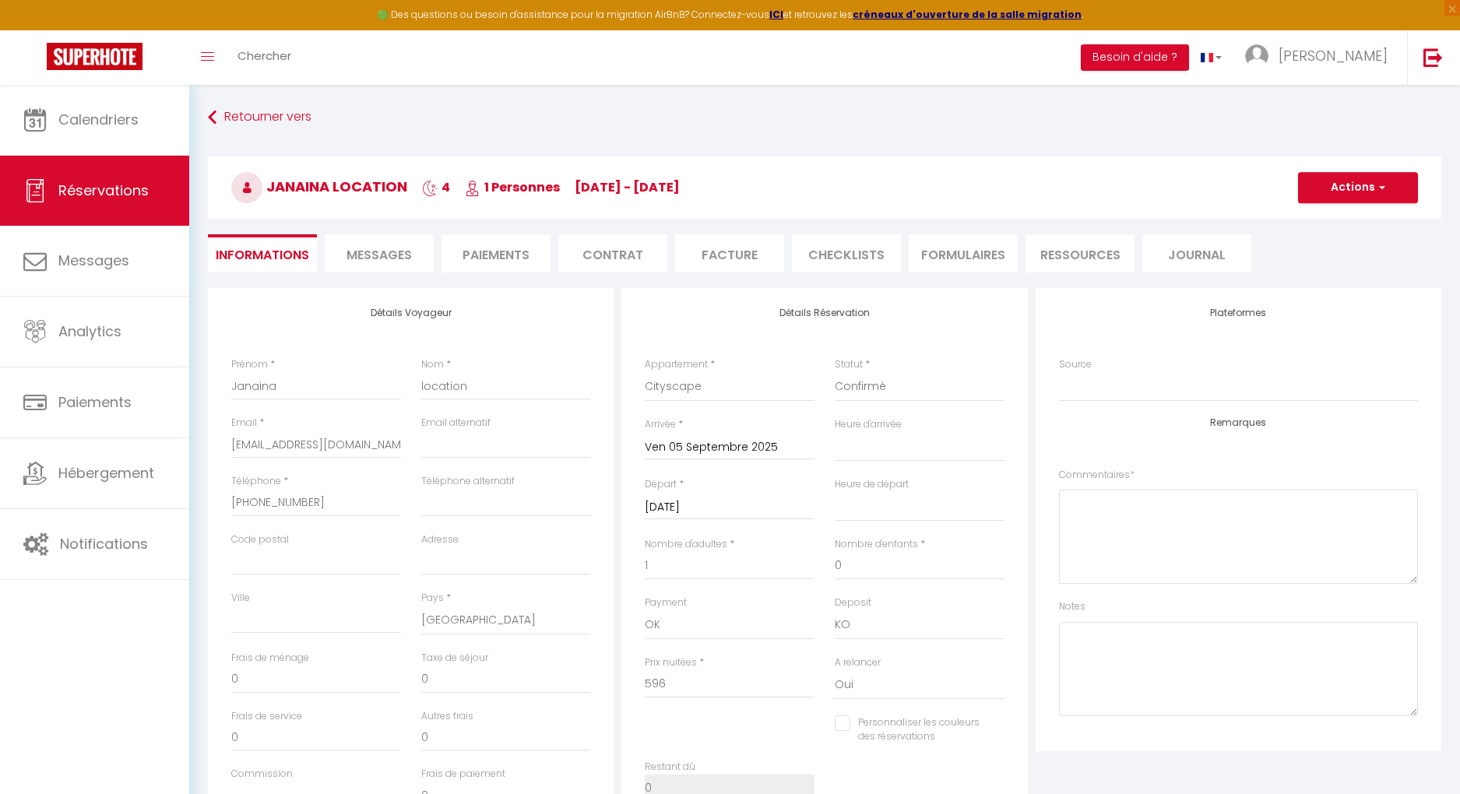
click at [740, 499] on input "[DATE]" at bounding box center [730, 508] width 170 height 20
click at [731, 446] on input "Ven 05 Septembre 2025" at bounding box center [730, 448] width 170 height 20
click at [865, 540] on span "6" at bounding box center [861, 536] width 33 height 31
type input "[DATE]"
select select
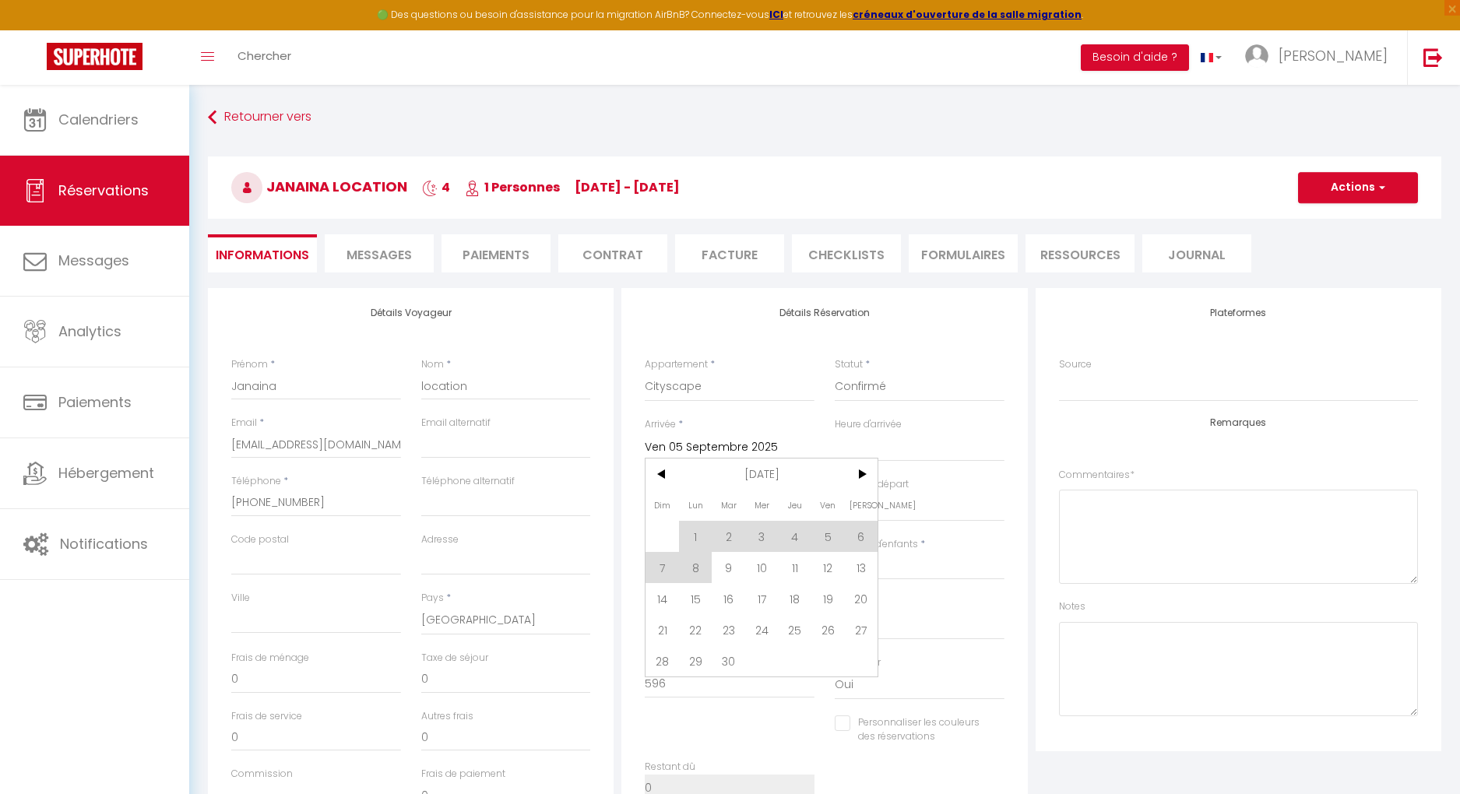
select select
checkbox input "false"
select select
type input "447"
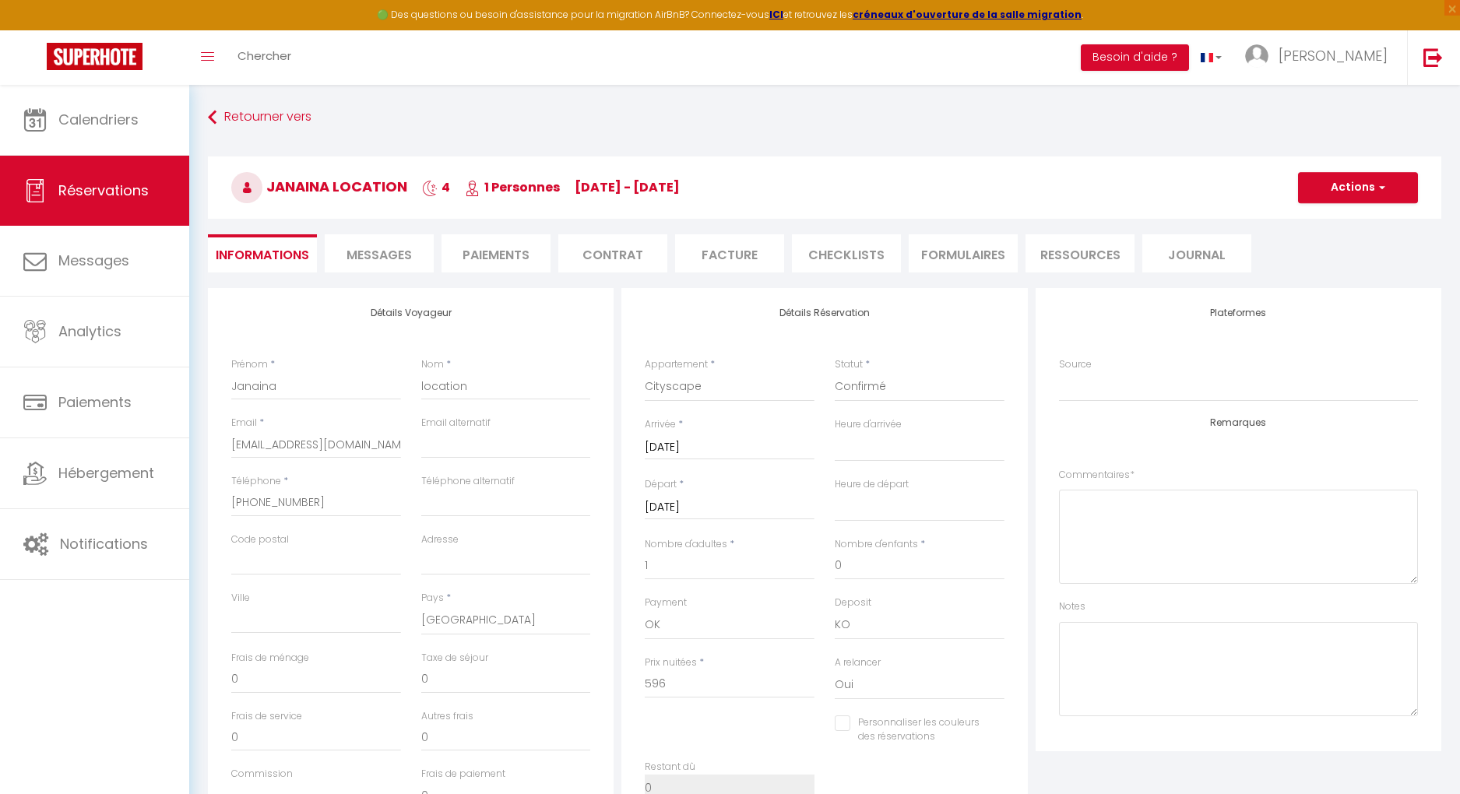
checkbox input "false"
click at [768, 501] on input "[DATE]" at bounding box center [730, 508] width 170 height 20
click at [796, 549] on span "11" at bounding box center [795, 626] width 33 height 31
select select
type input "Jeu 11 Septembre 2025"
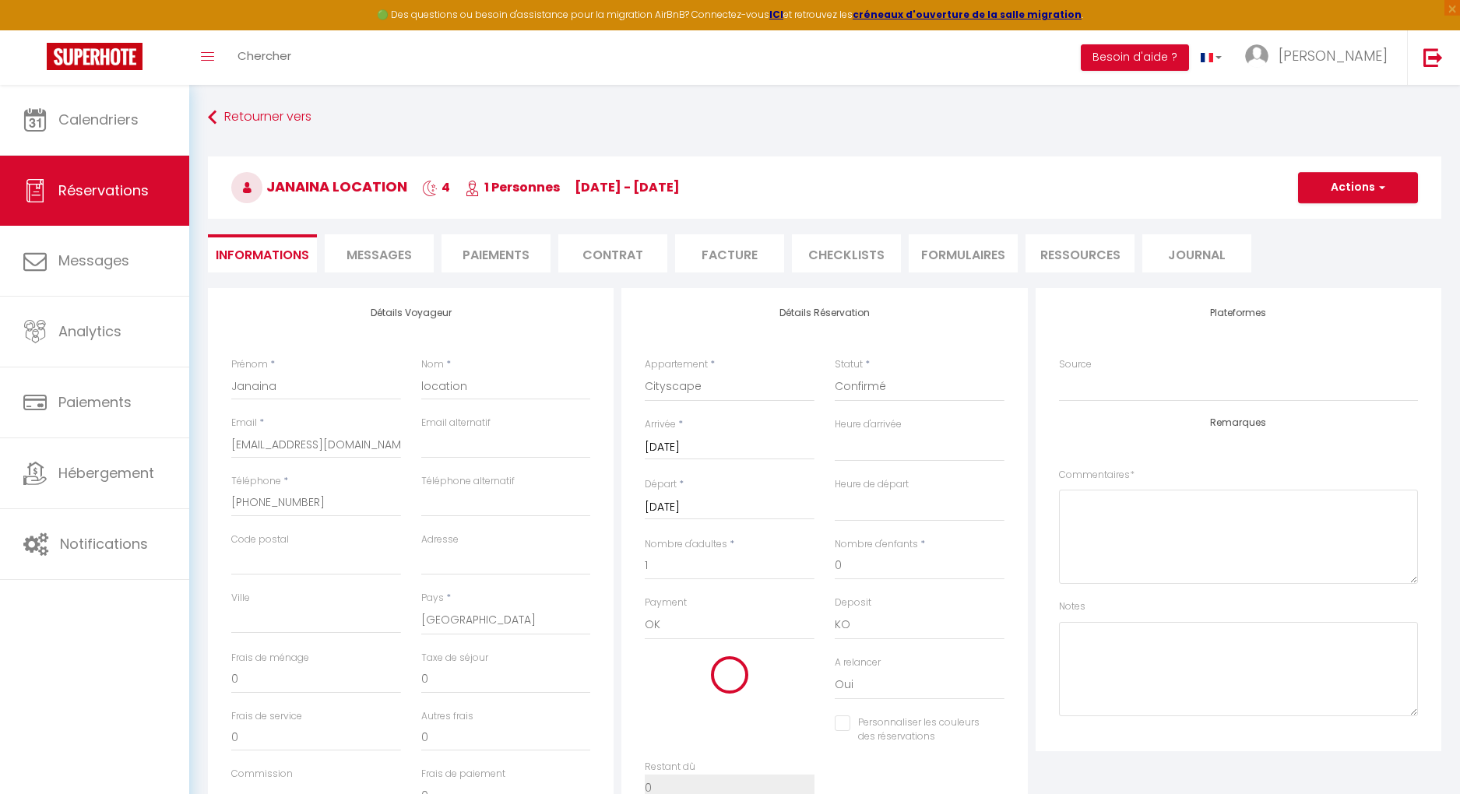
select select
checkbox input "false"
select select
type input "745"
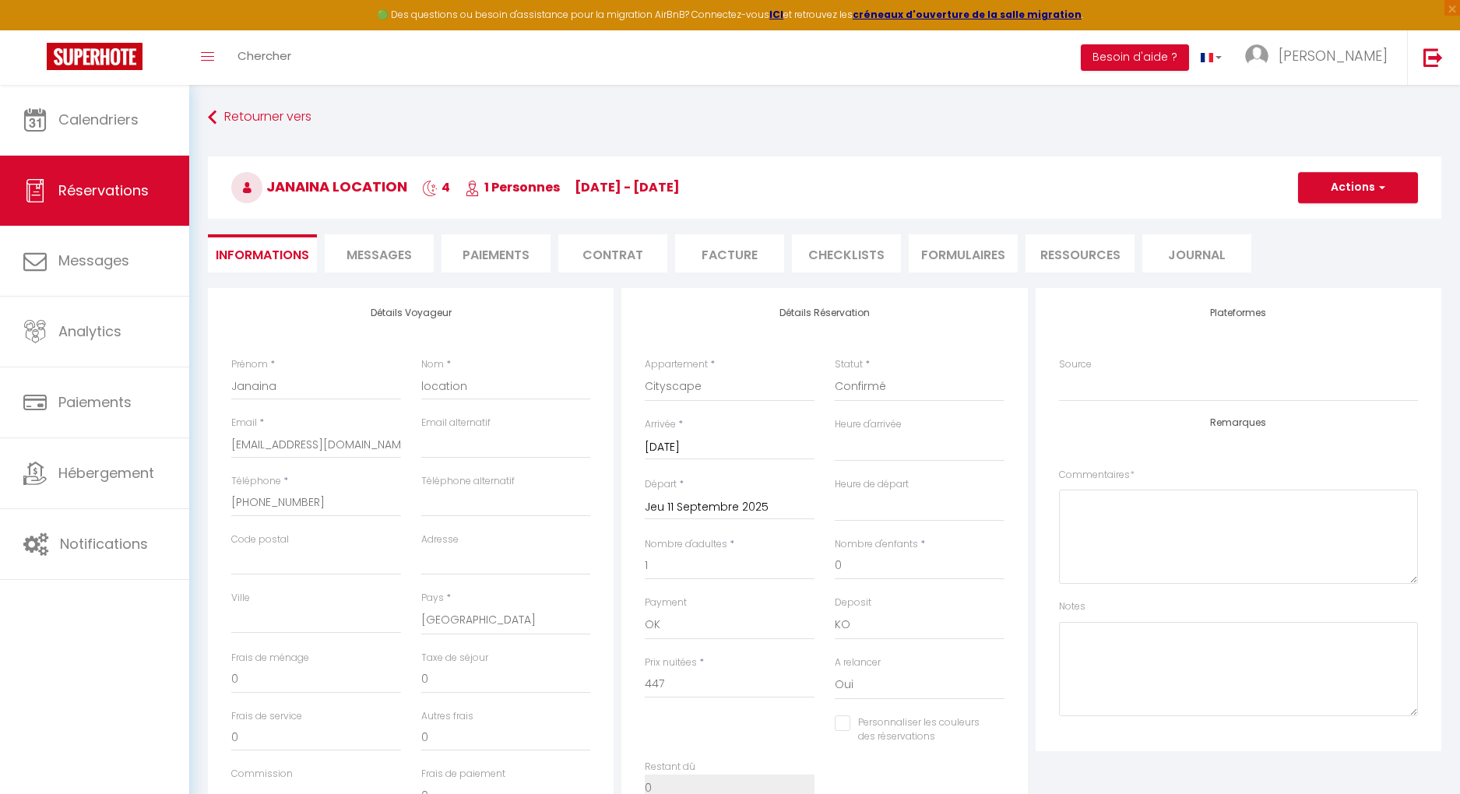
checkbox input "false"
click at [709, 549] on input "745" at bounding box center [730, 685] width 170 height 28
type input "74"
select select
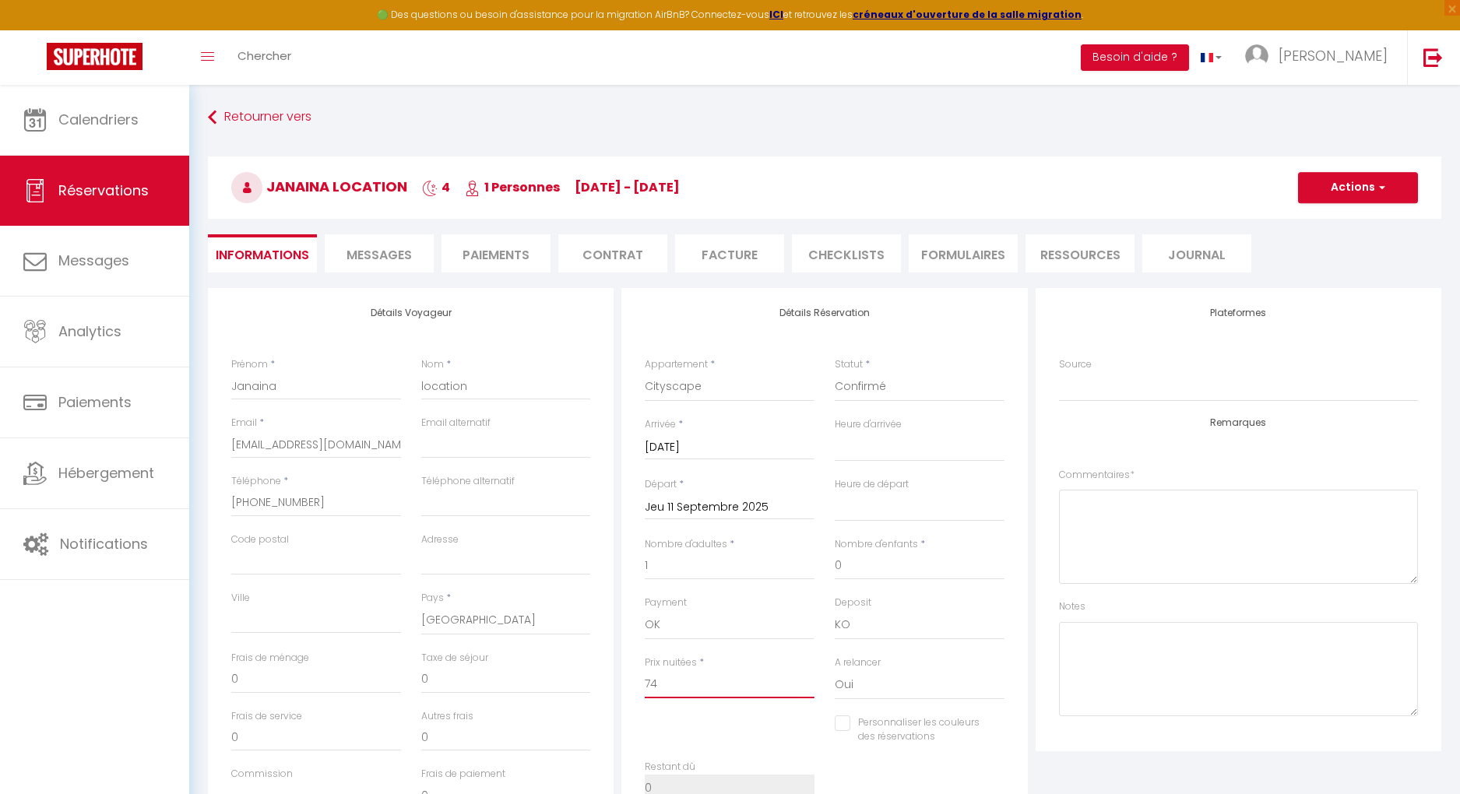
checkbox input "false"
type input "7"
select select
checkbox input "false"
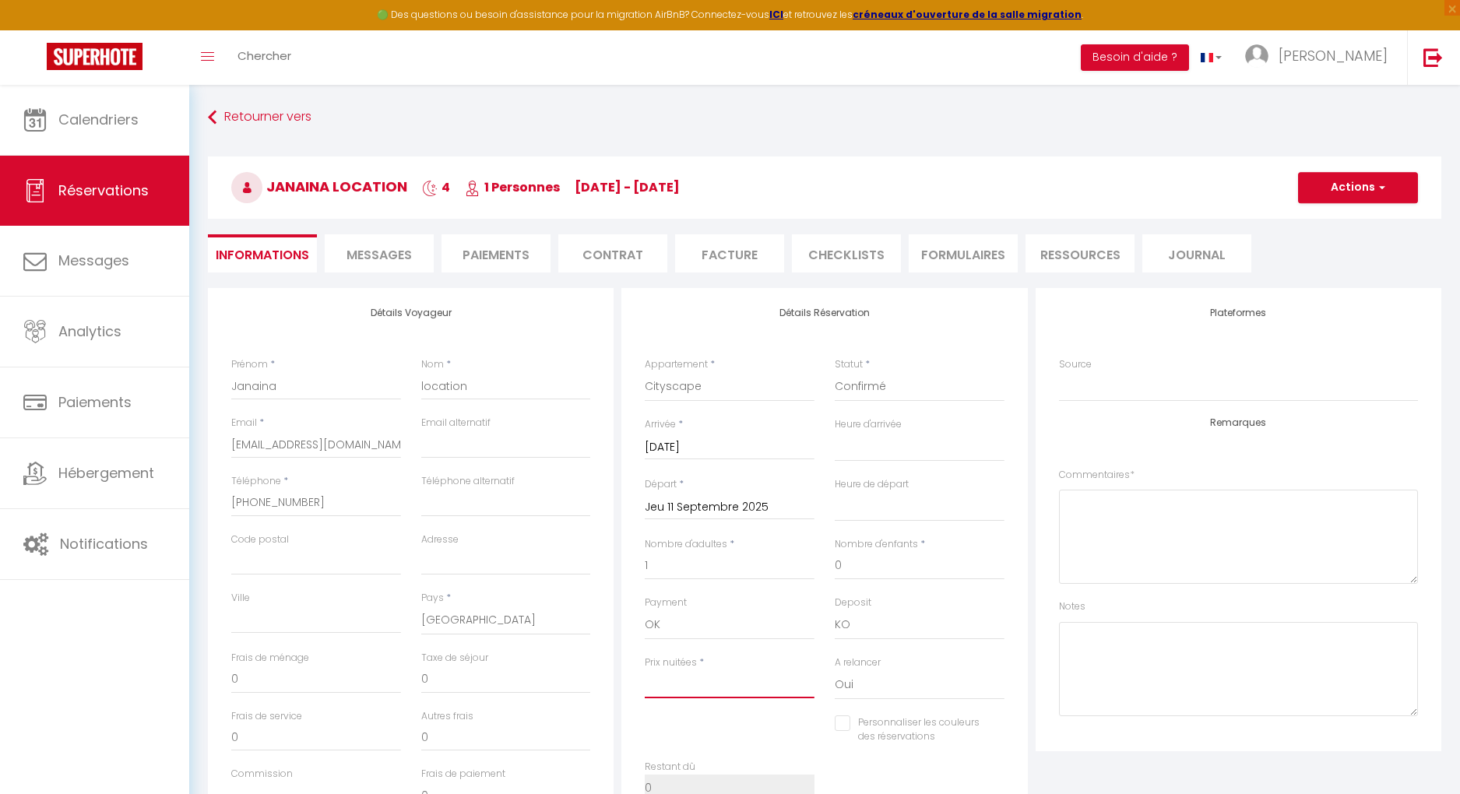
select select
checkbox input "false"
type input "6"
select select
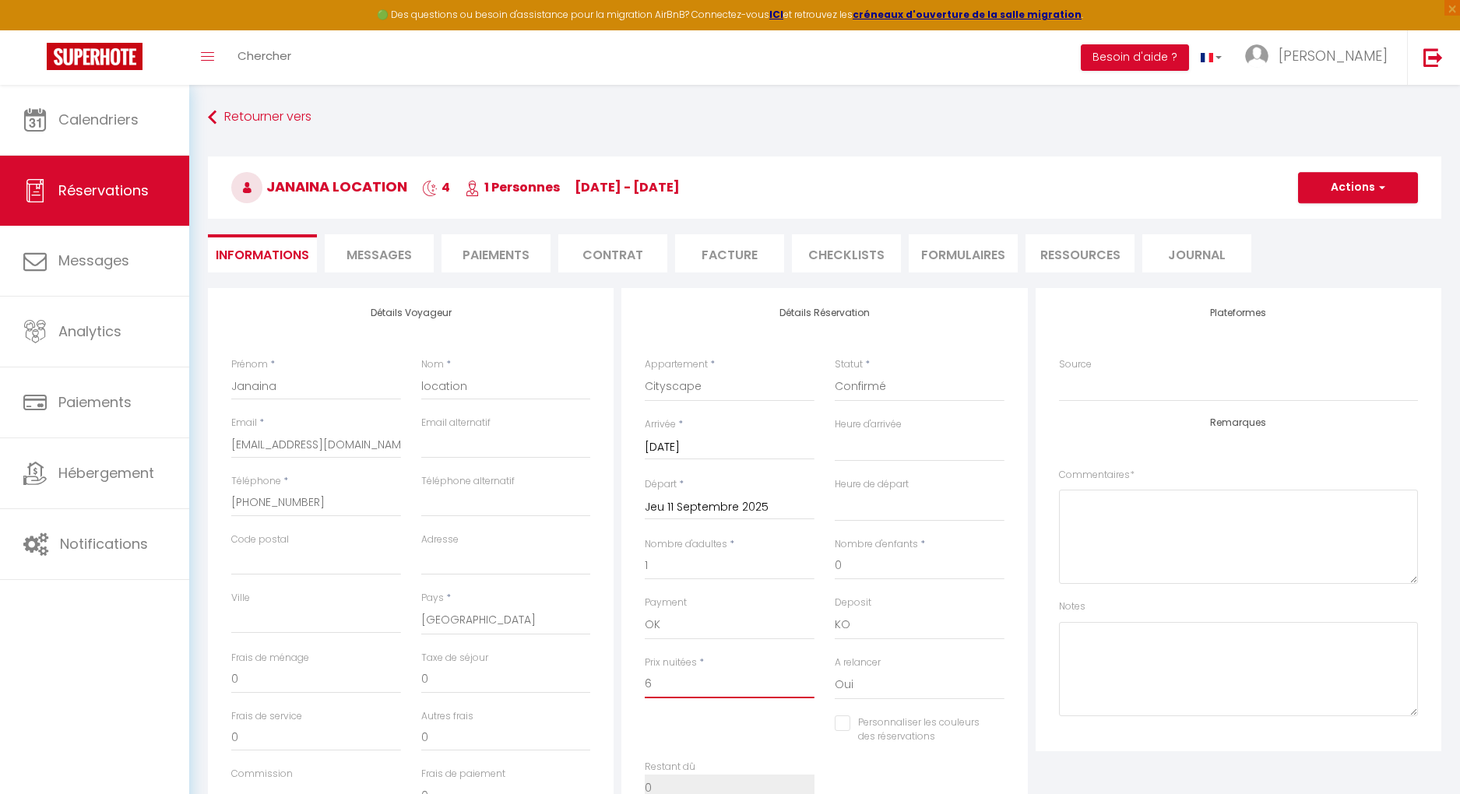
select select
checkbox input "false"
type input "60"
select select
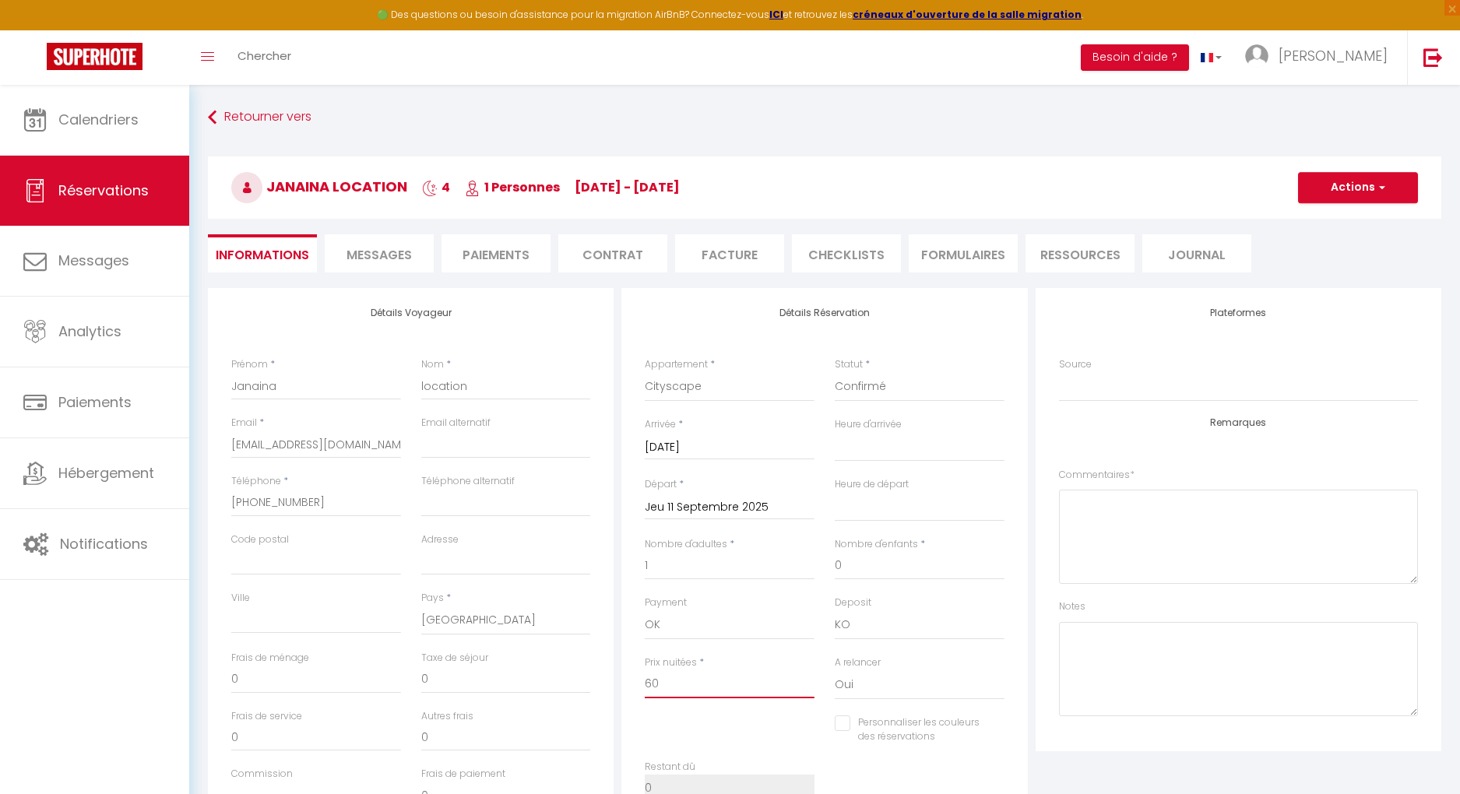
checkbox input "false"
type input "600"
select select
checkbox input "false"
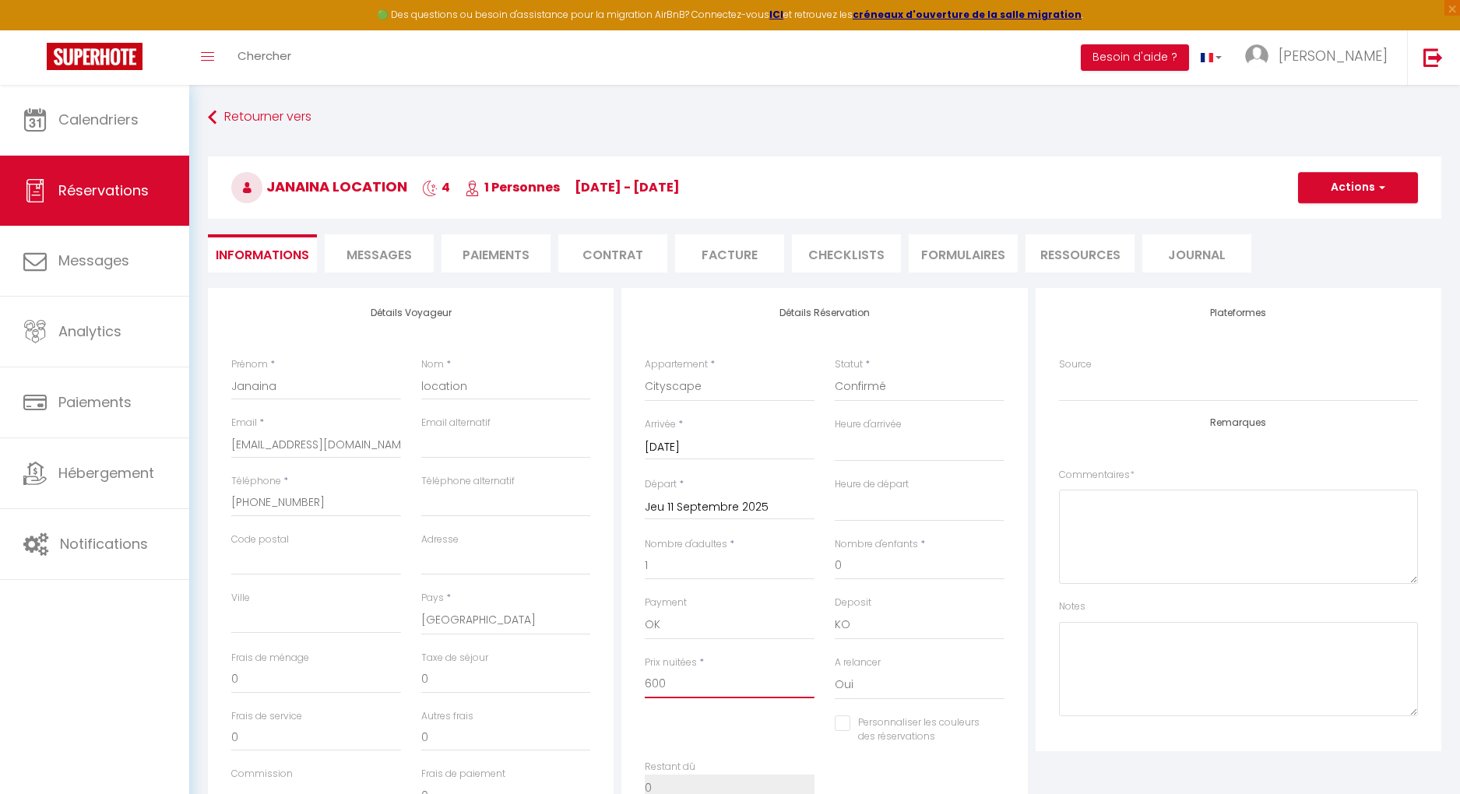
type input "600"
click at [751, 512] on input "Jeu 11 Septembre 2025" at bounding box center [730, 508] width 170 height 20
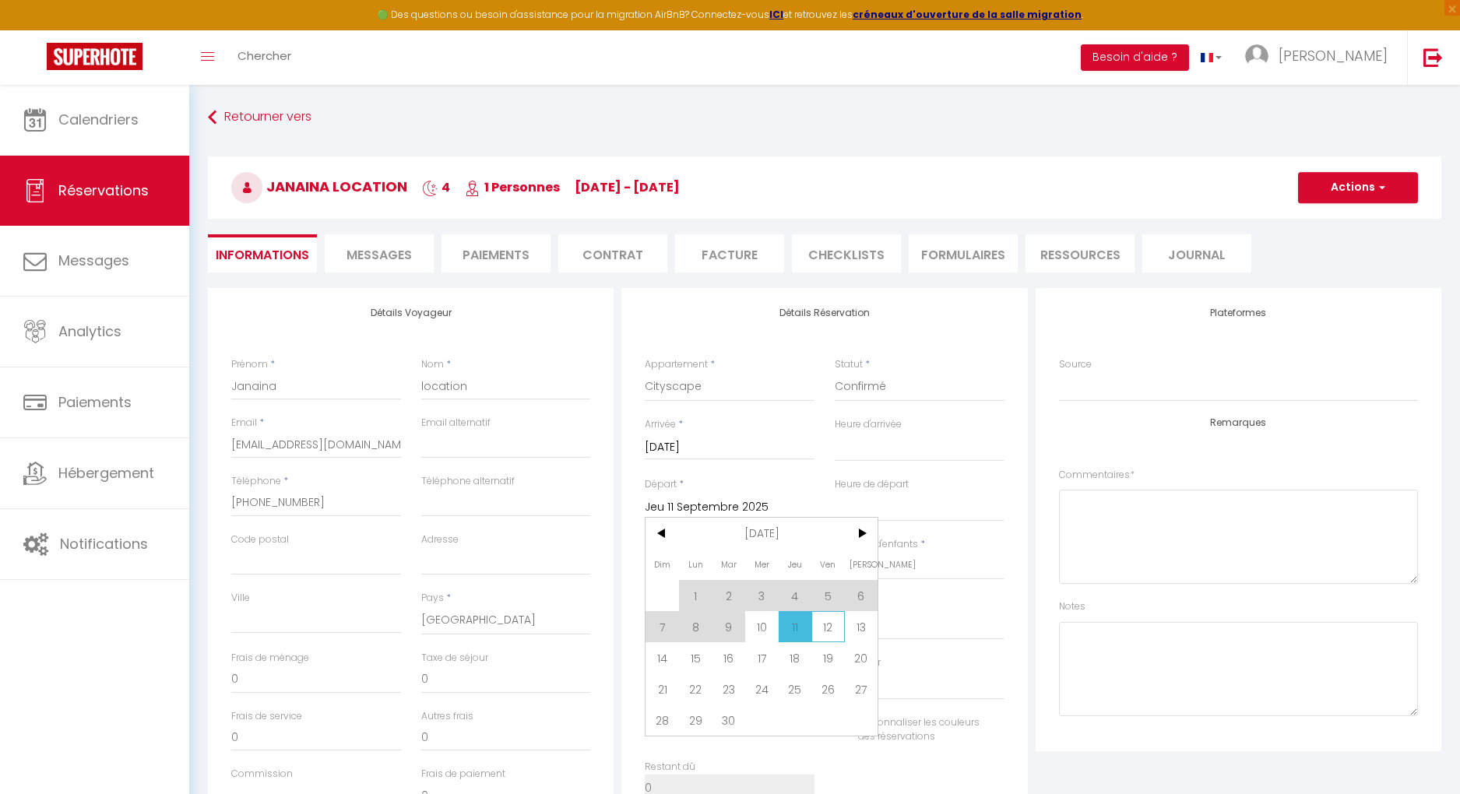
click at [831, 549] on span "12" at bounding box center [828, 626] width 33 height 31
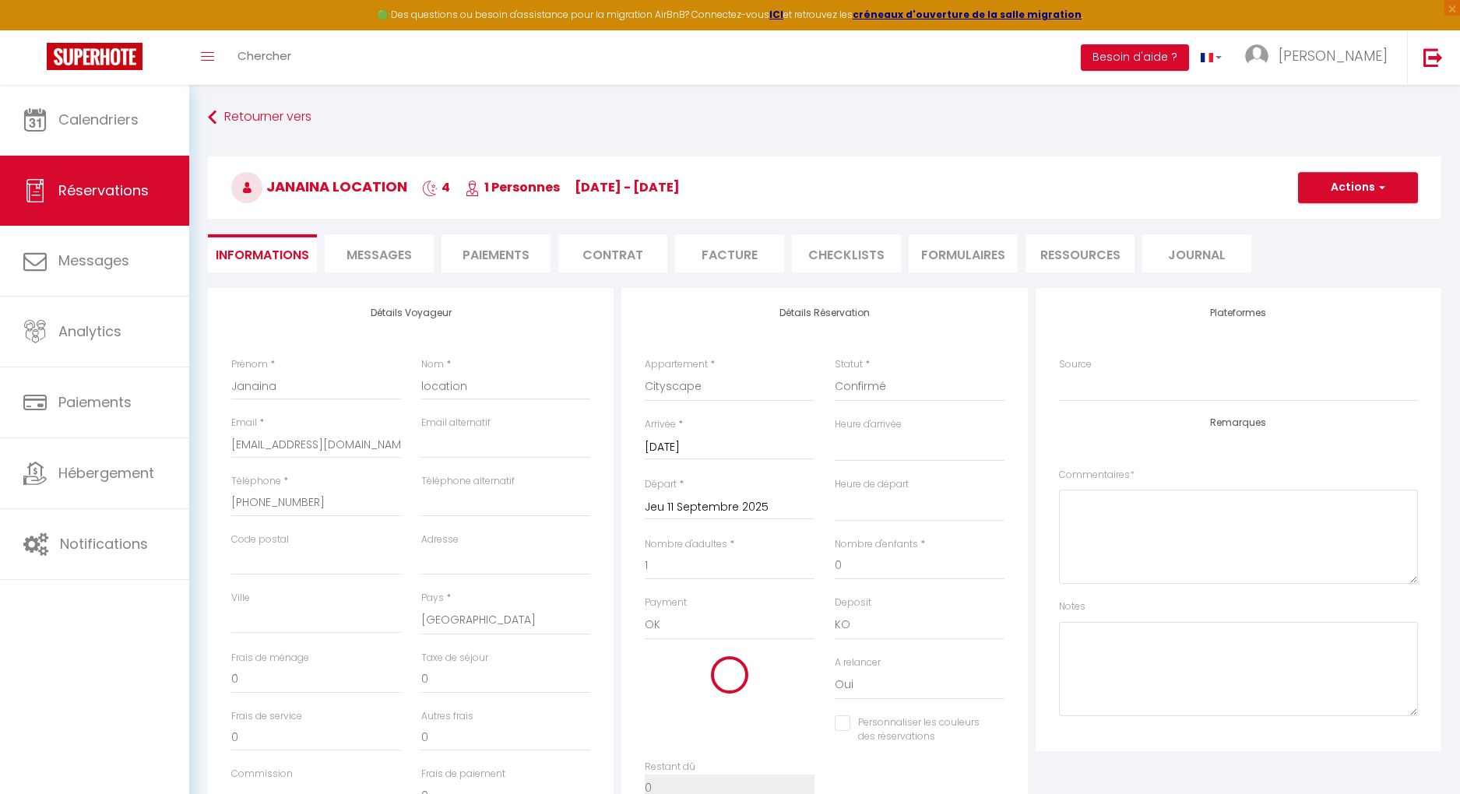
select select
type input "Ven 12 Septembre 2025"
select select
checkbox input "false"
select select
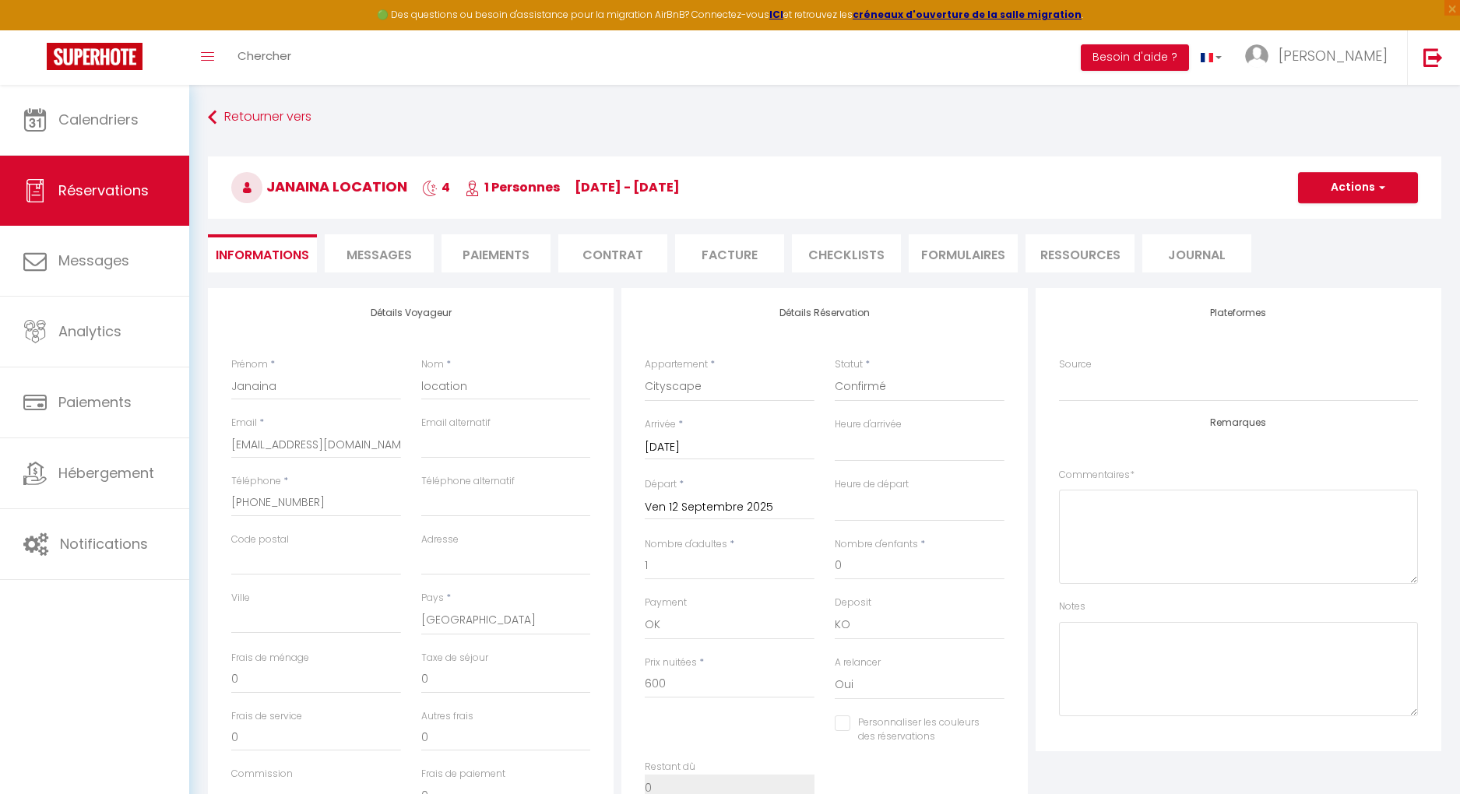
select select
type input "894"
checkbox input "false"
click at [706, 549] on input "894" at bounding box center [730, 685] width 170 height 28
type input "89"
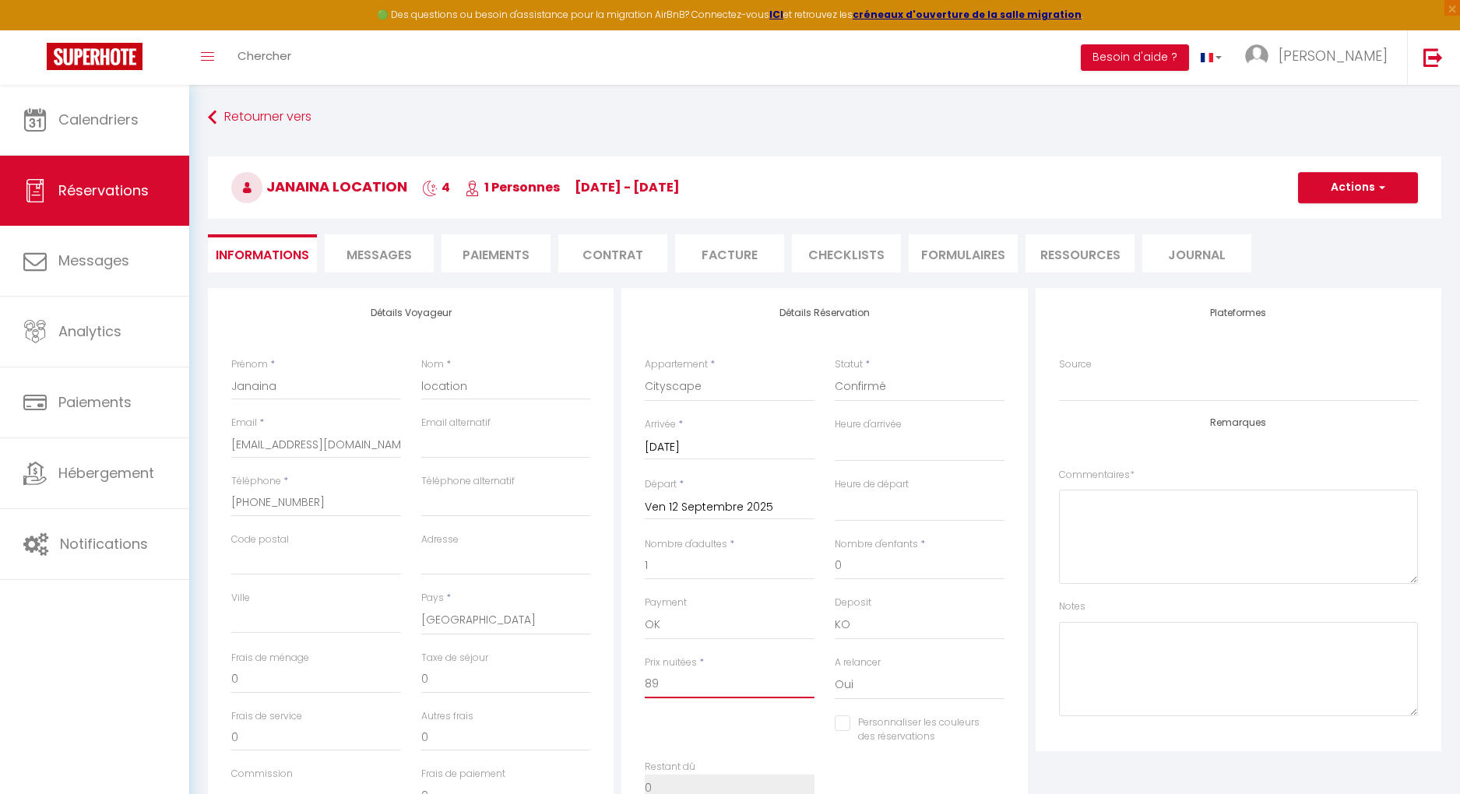
select select
checkbox input "false"
type input "8"
select select
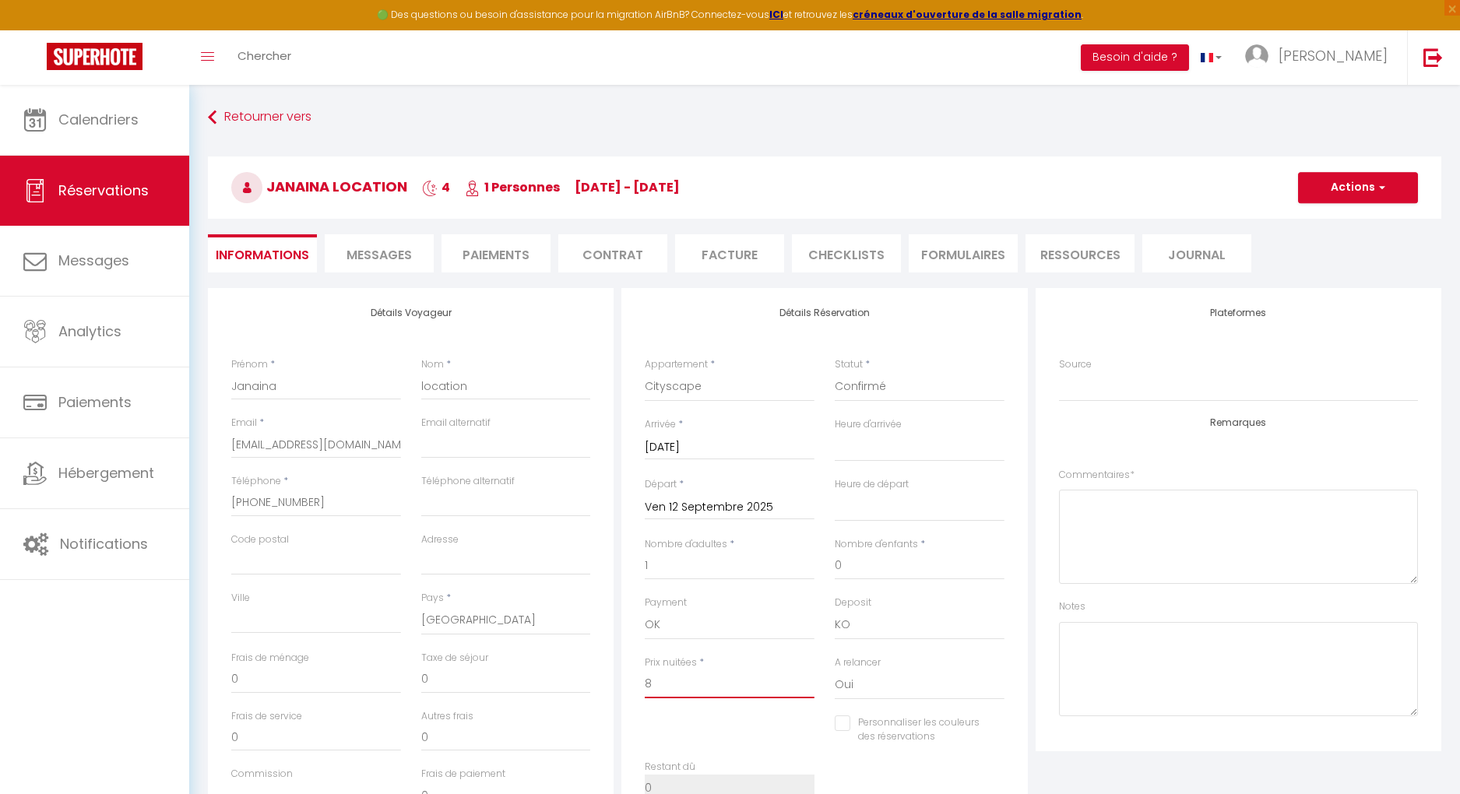
select select
checkbox input "false"
select select
checkbox input "false"
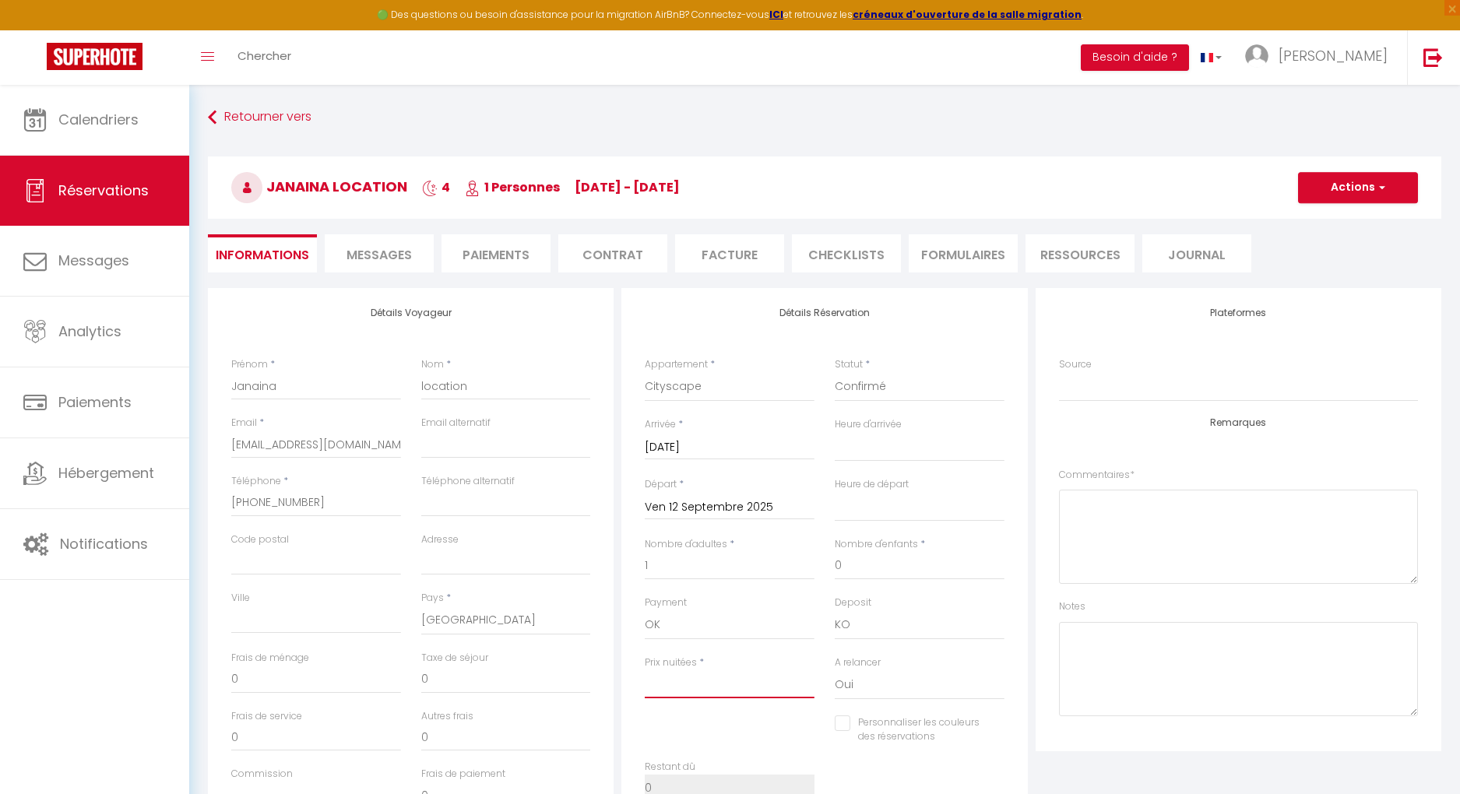
type input "5"
select select
checkbox input "false"
type input "50"
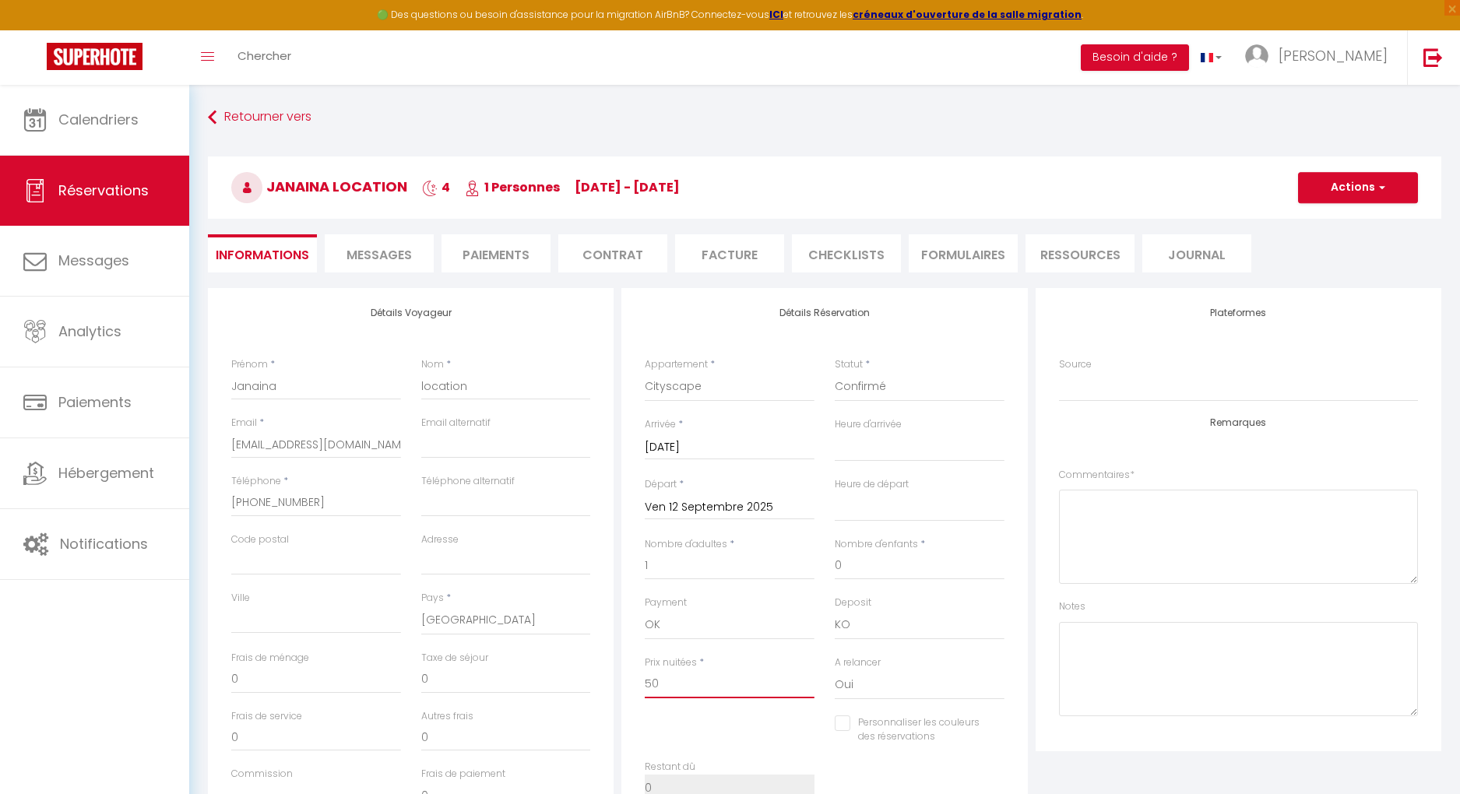
select select
checkbox input "false"
type input "500"
select select
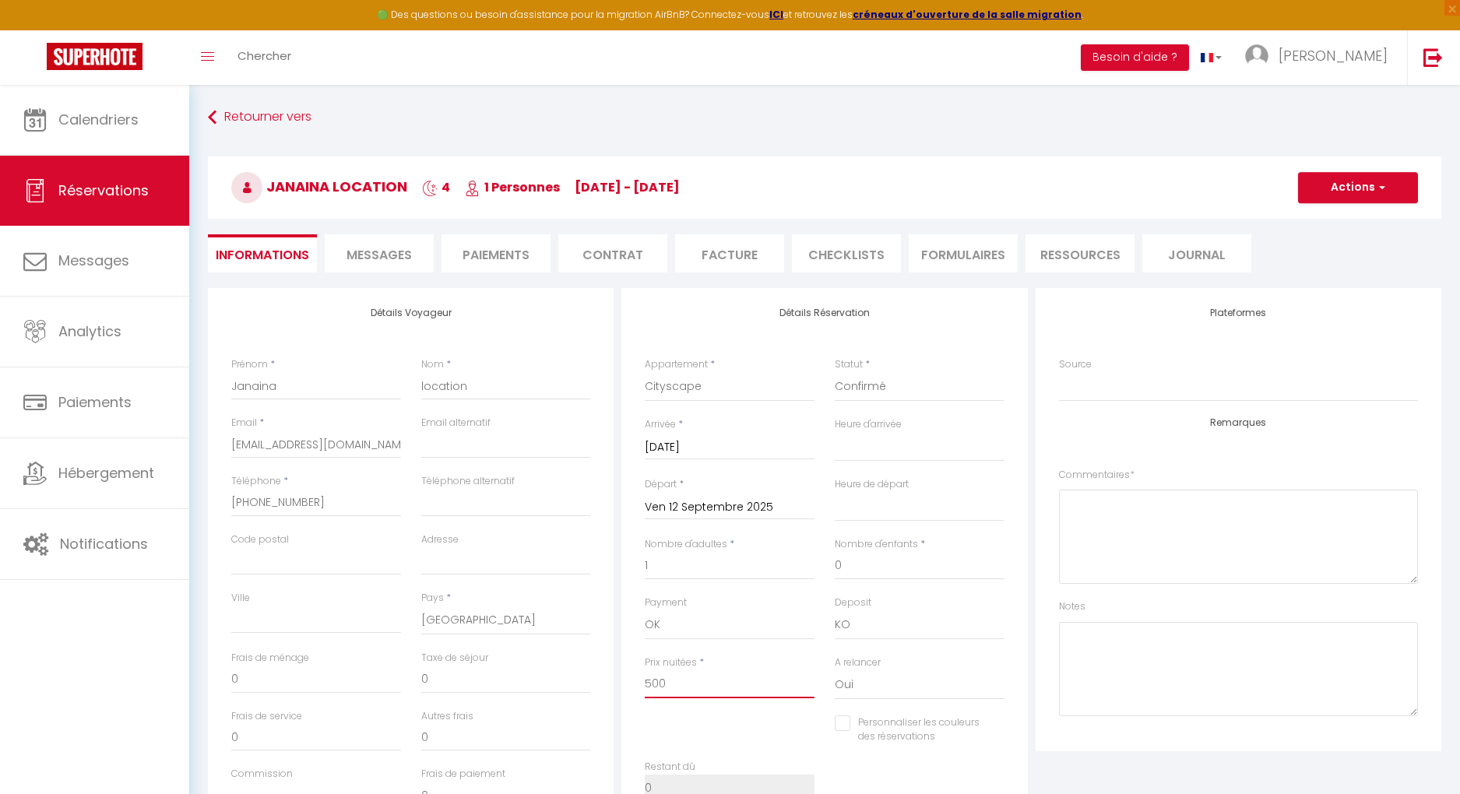
select select
checkbox input "false"
type input "500"
click at [1121, 192] on span "button" at bounding box center [1380, 188] width 9 height 14
click at [1121, 215] on link "Enregistrer" at bounding box center [1342, 222] width 123 height 20
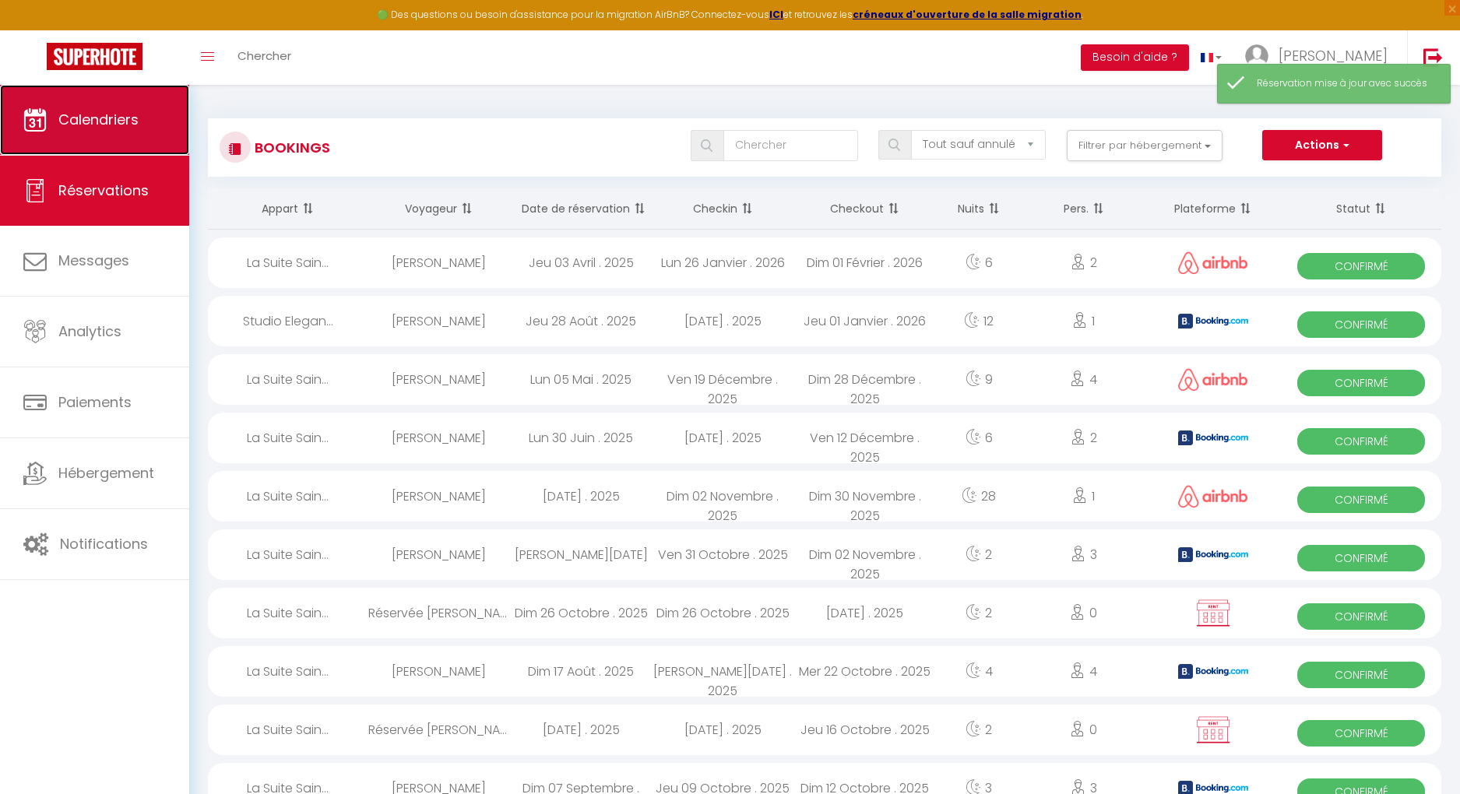
click at [120, 133] on link "Calendriers" at bounding box center [94, 120] width 189 height 70
